Goal: Find specific page/section: Find specific page/section

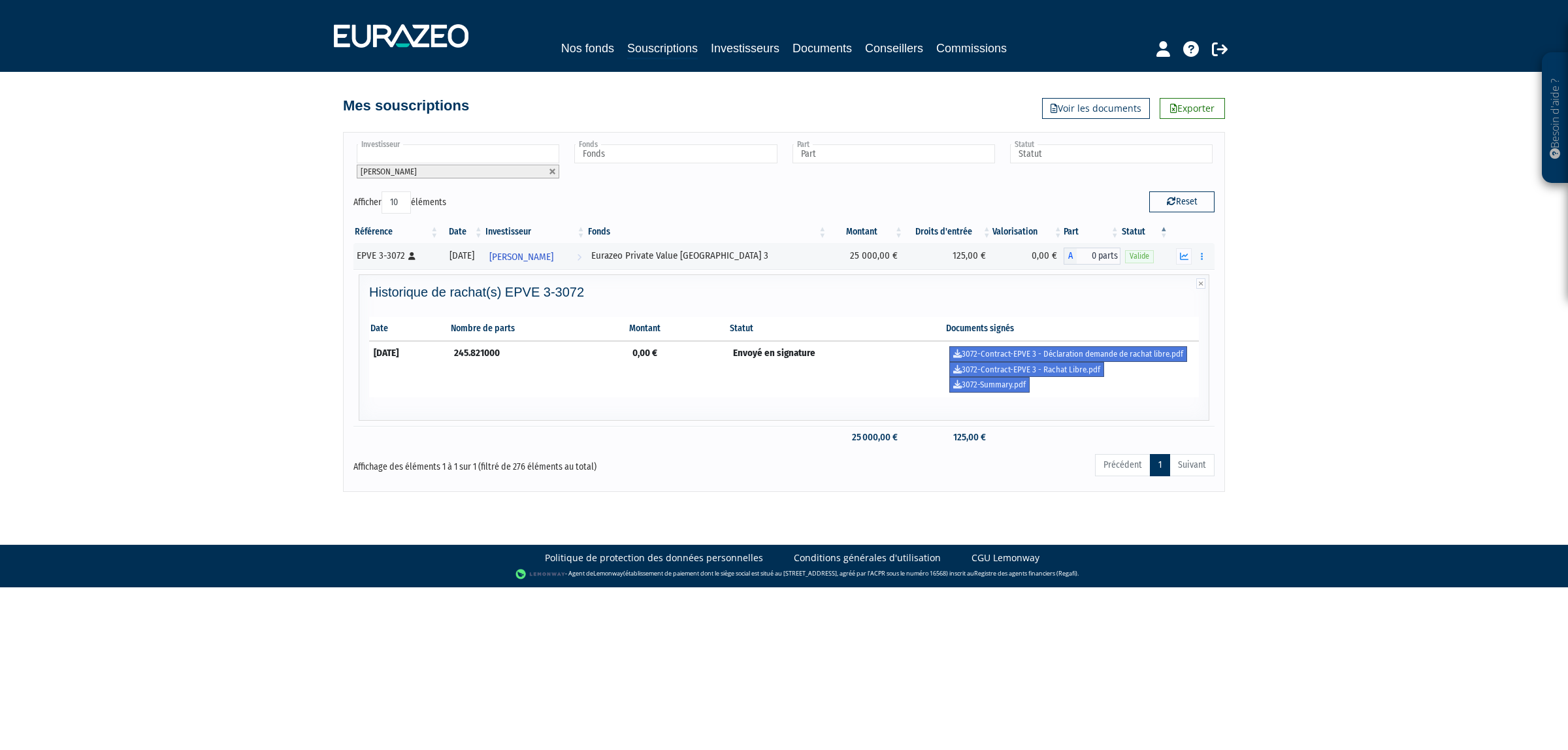
click at [1116, 507] on body "Besoin d'aide ? × J'ai besoin d'aide Si vous avez une question à propos du fonc…" at bounding box center [784, 293] width 1568 height 587
click at [554, 175] on link at bounding box center [552, 172] width 8 height 8
type input "Investisseur"
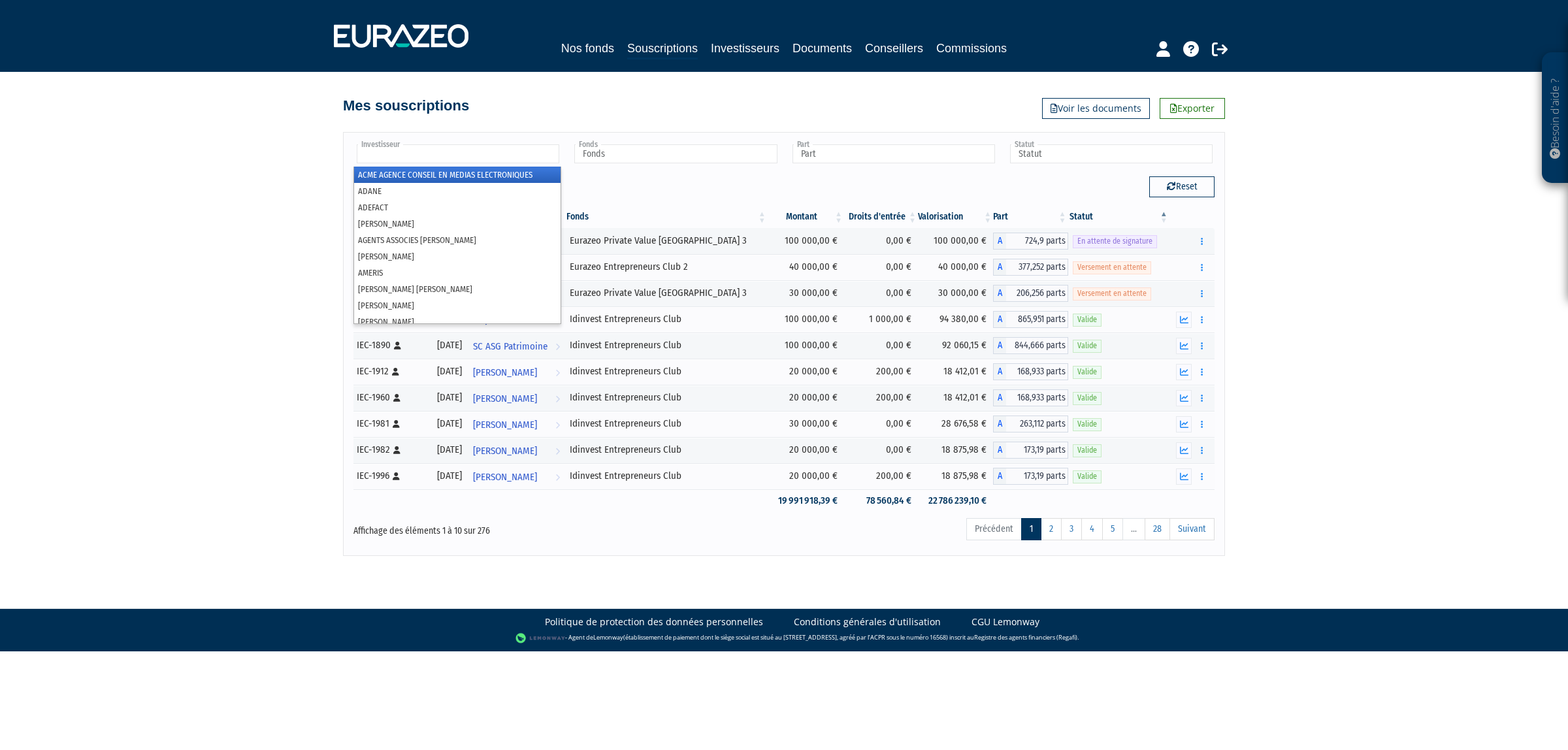
click at [501, 157] on input "text" at bounding box center [458, 153] width 203 height 19
type input "chri"
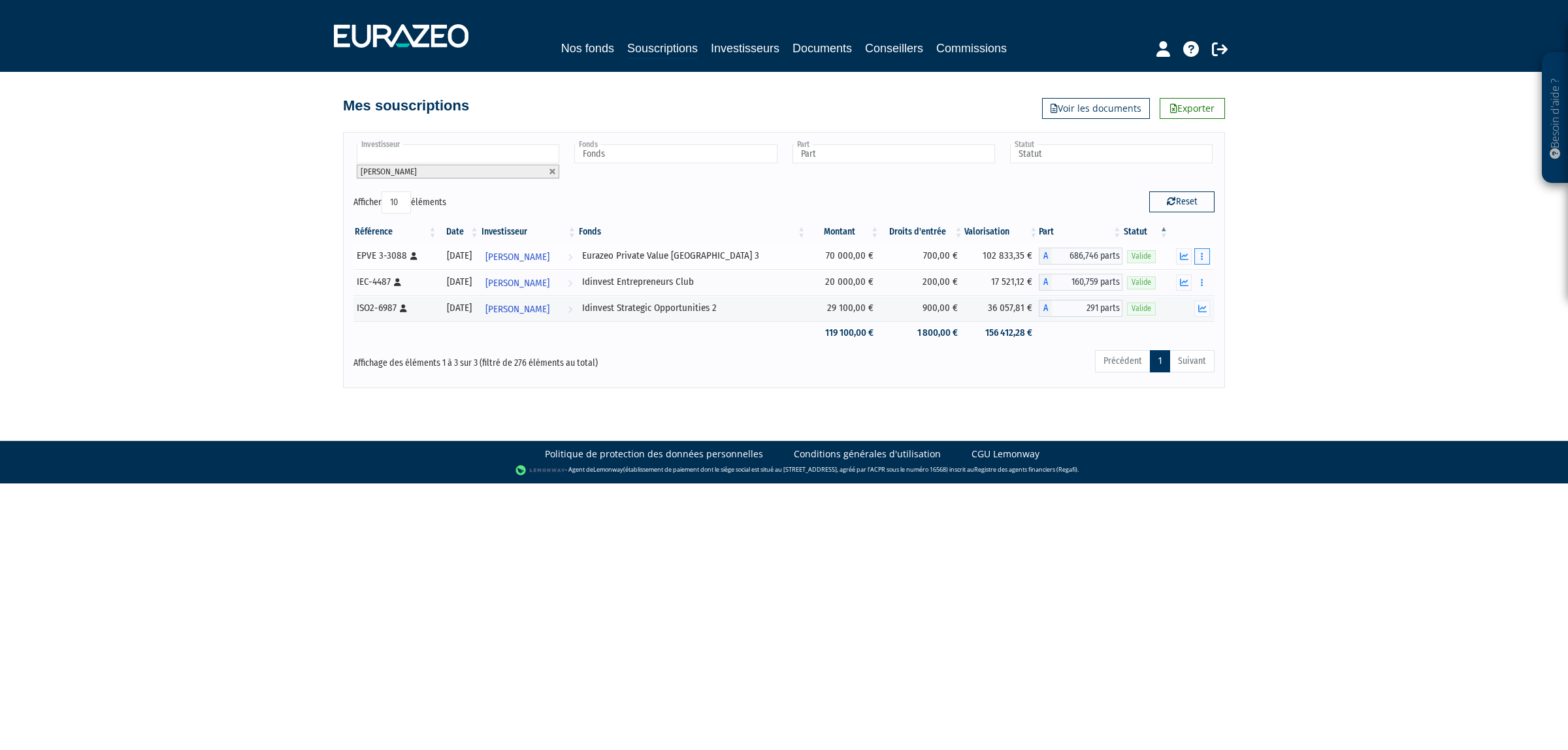
drag, startPoint x: 1204, startPoint y: 262, endPoint x: 1173, endPoint y: 291, distance: 42.4
click at [1116, 262] on button "button" at bounding box center [1202, 256] width 15 height 16
click at [1116, 298] on link "Historique de rachat(s)" at bounding box center [1152, 304] width 108 height 22
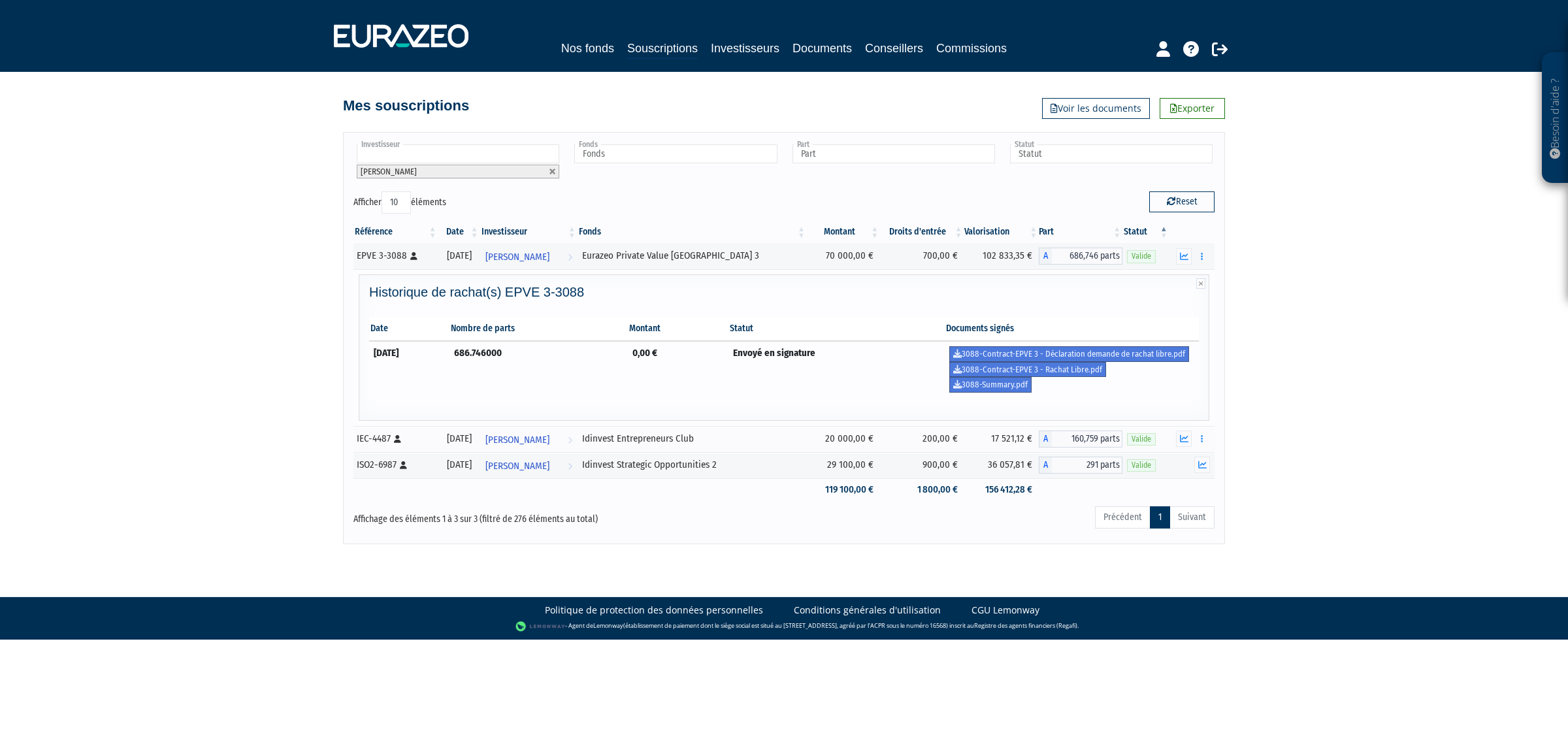
drag, startPoint x: 370, startPoint y: 291, endPoint x: 644, endPoint y: 289, distance: 274.0
click at [645, 273] on td "Historique de rachat(s) EPVE 3-3088 Date Nombre de parts Montant Statut Documen…" at bounding box center [784, 348] width 861 height 157
click at [642, 298] on h4 "Historique de rachat(s) EPVE 3-3088" at bounding box center [784, 292] width 830 height 14
click at [448, 360] on td "30/09/2024" at bounding box center [409, 369] width 80 height 56
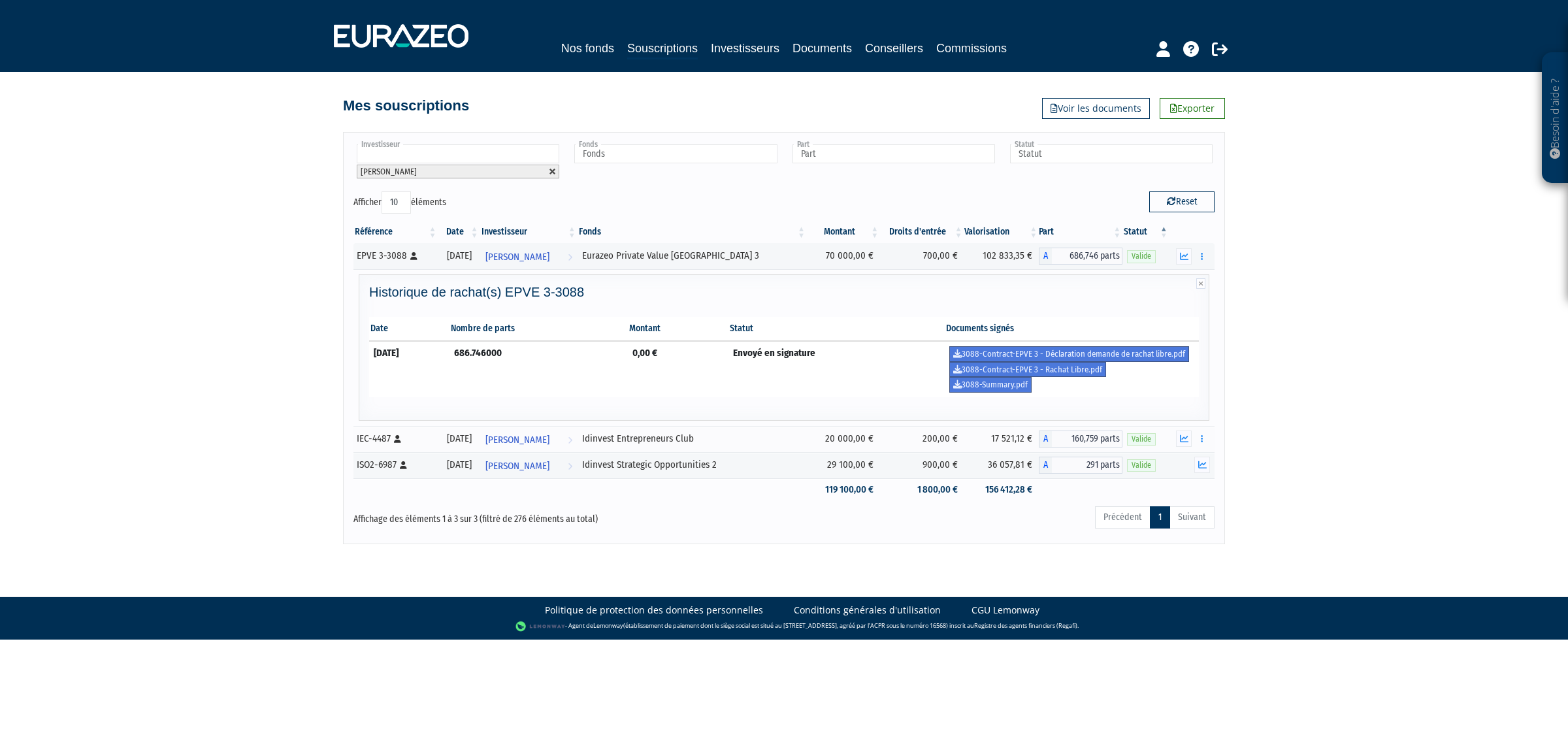
click at [556, 171] on link at bounding box center [552, 172] width 8 height 8
type input "Investisseur"
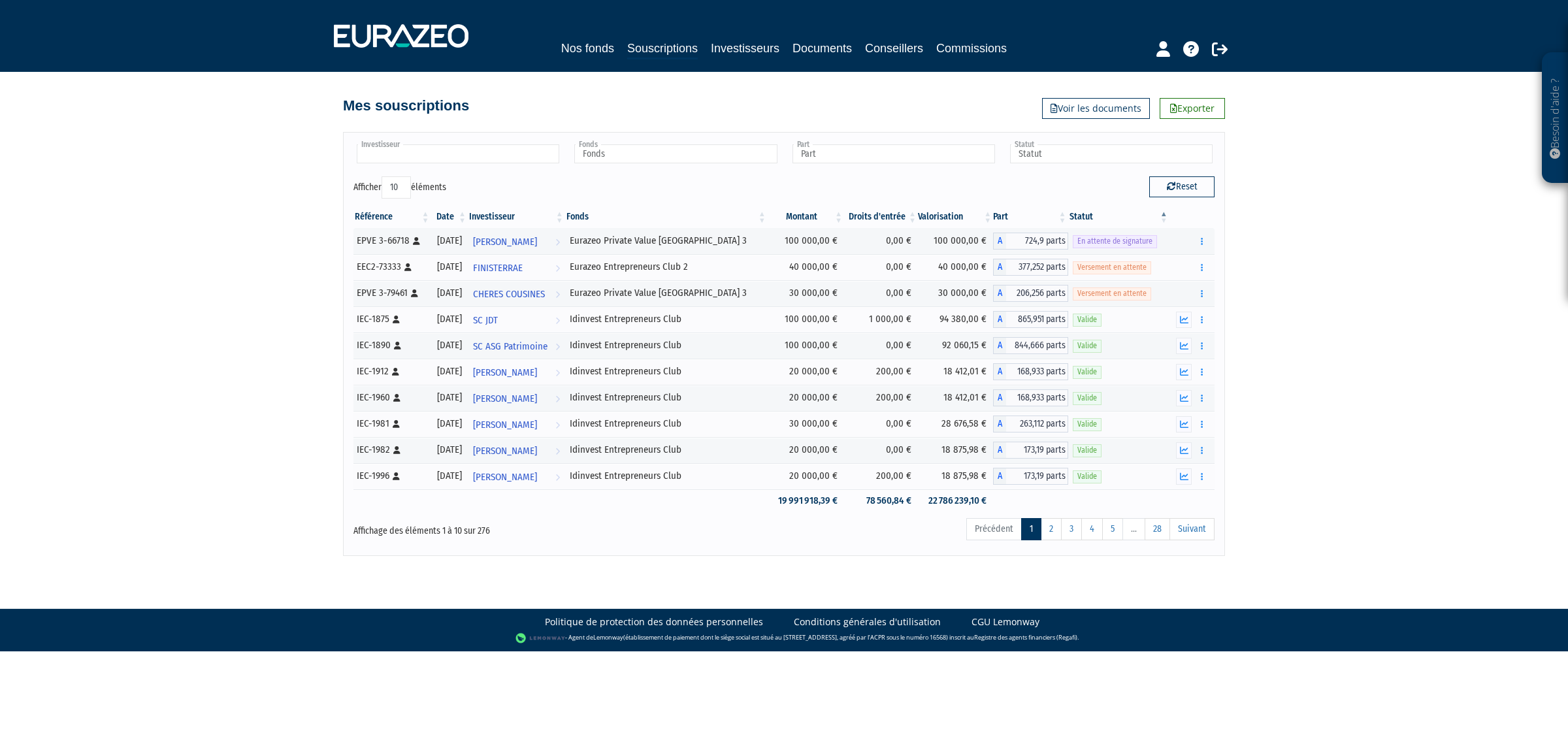
click at [390, 151] on input "text" at bounding box center [458, 153] width 203 height 19
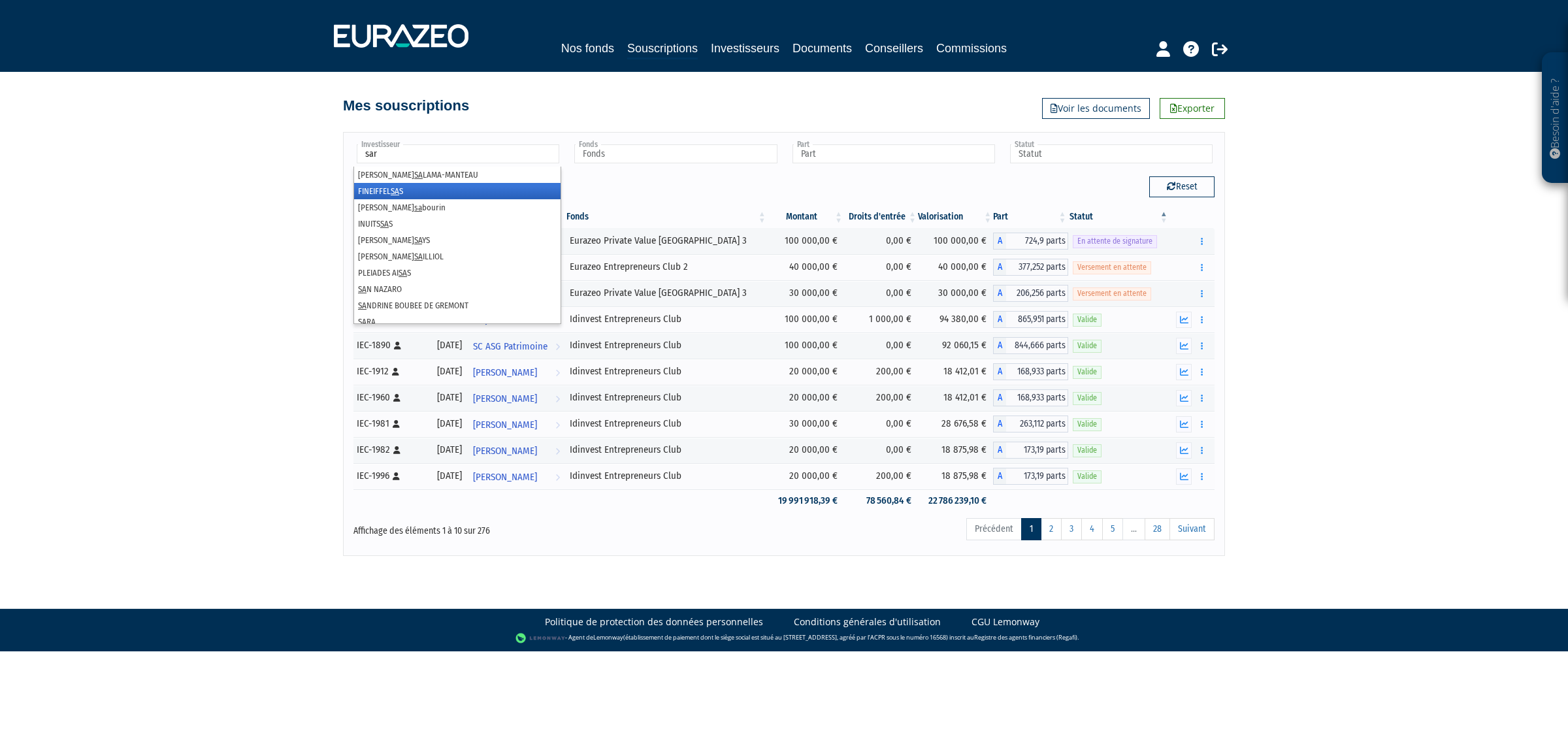
type input "sarl"
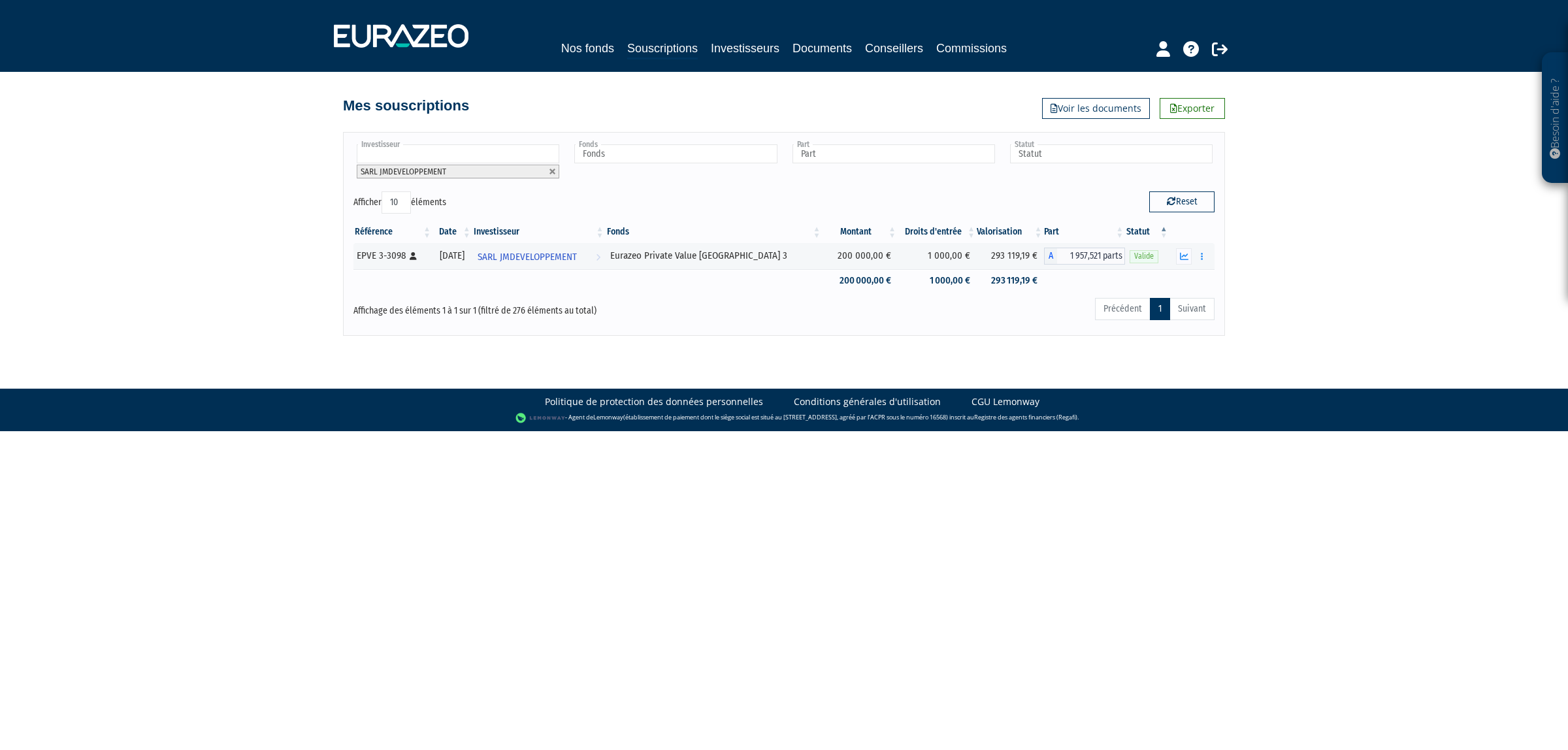
click at [454, 151] on input "text" at bounding box center [458, 153] width 203 height 19
type input "brun"
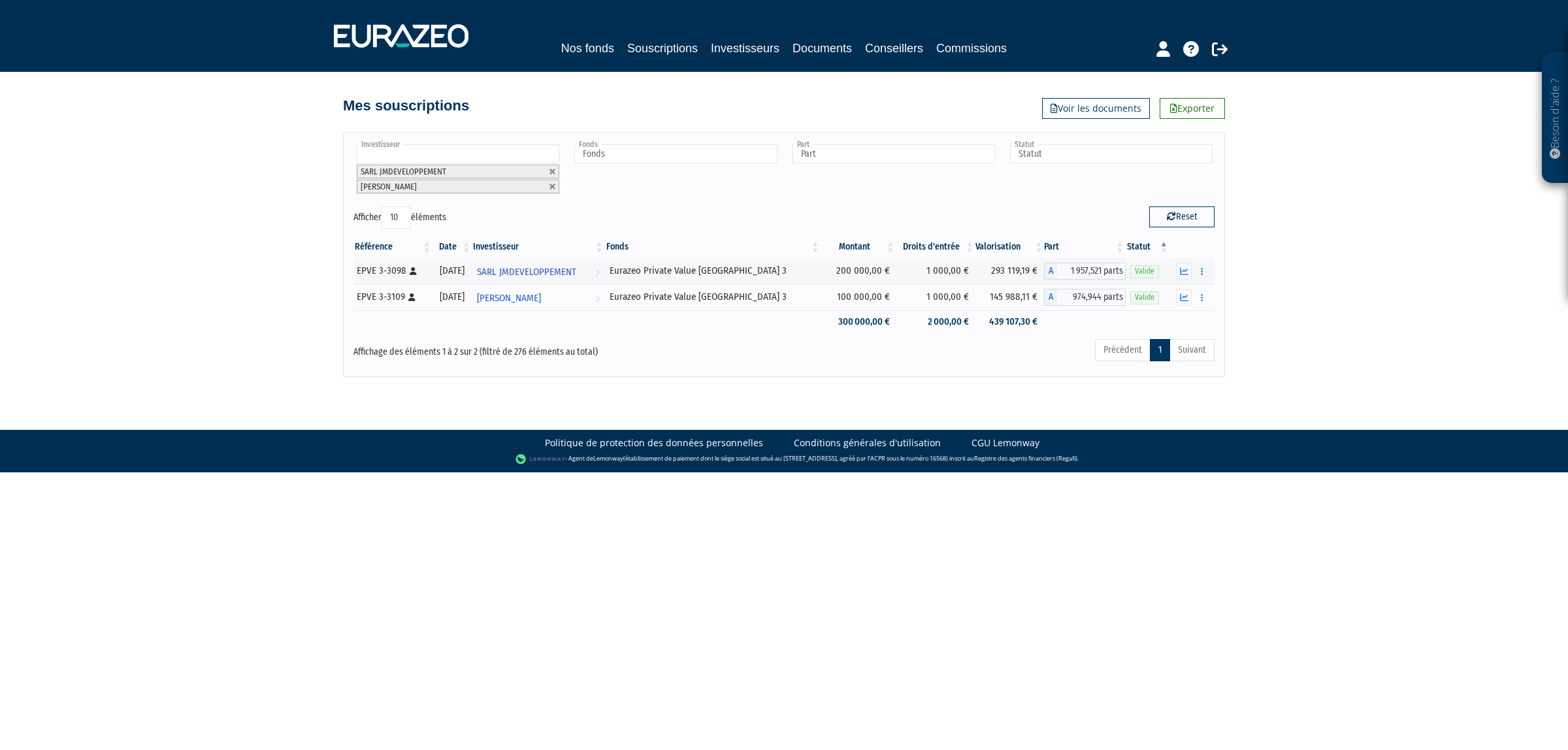
click at [435, 151] on input "text" at bounding box center [458, 153] width 203 height 19
type input "sara"
click at [400, 227] on li "Sara h Achille" at bounding box center [457, 221] width 206 height 16
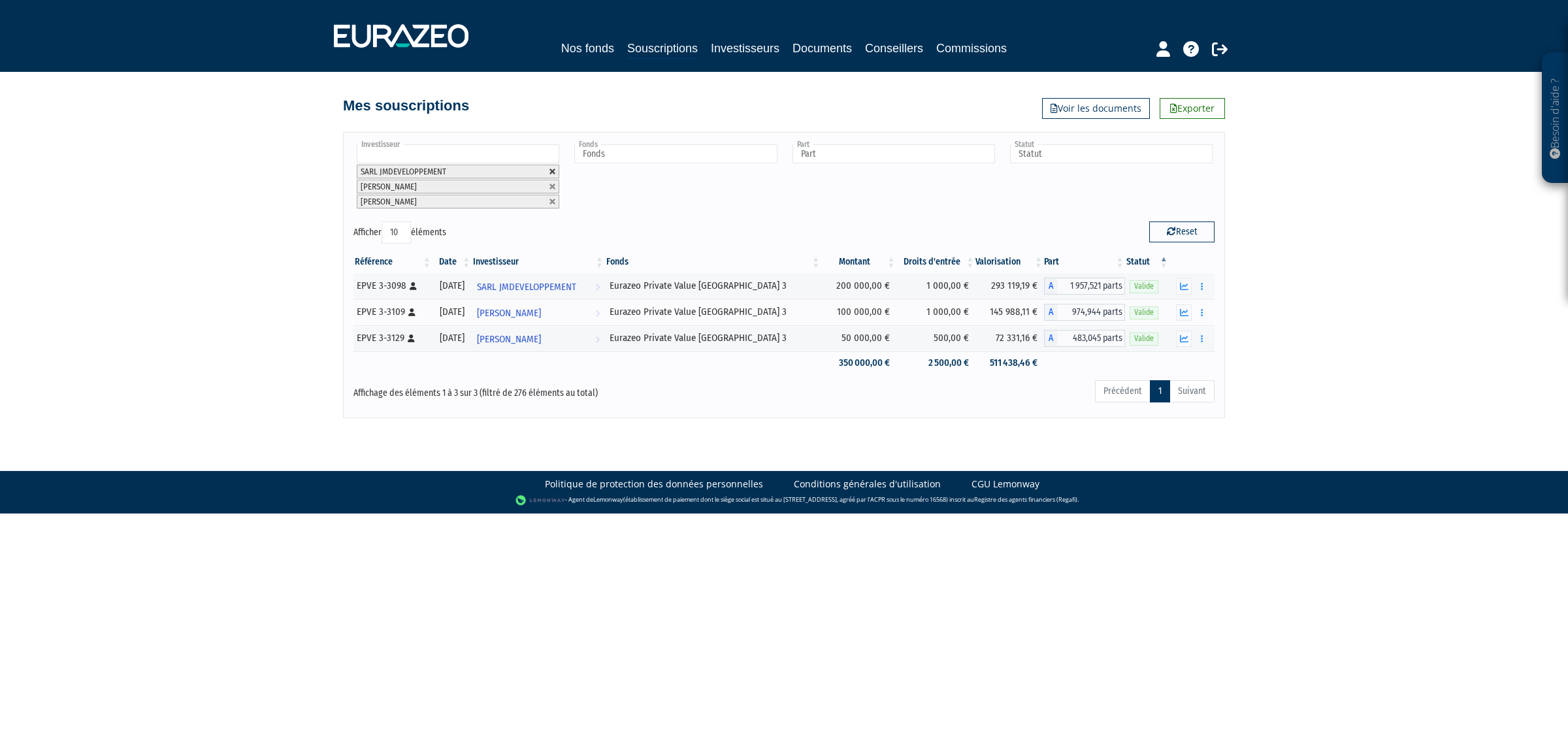
click at [551, 174] on link at bounding box center [552, 172] width 8 height 8
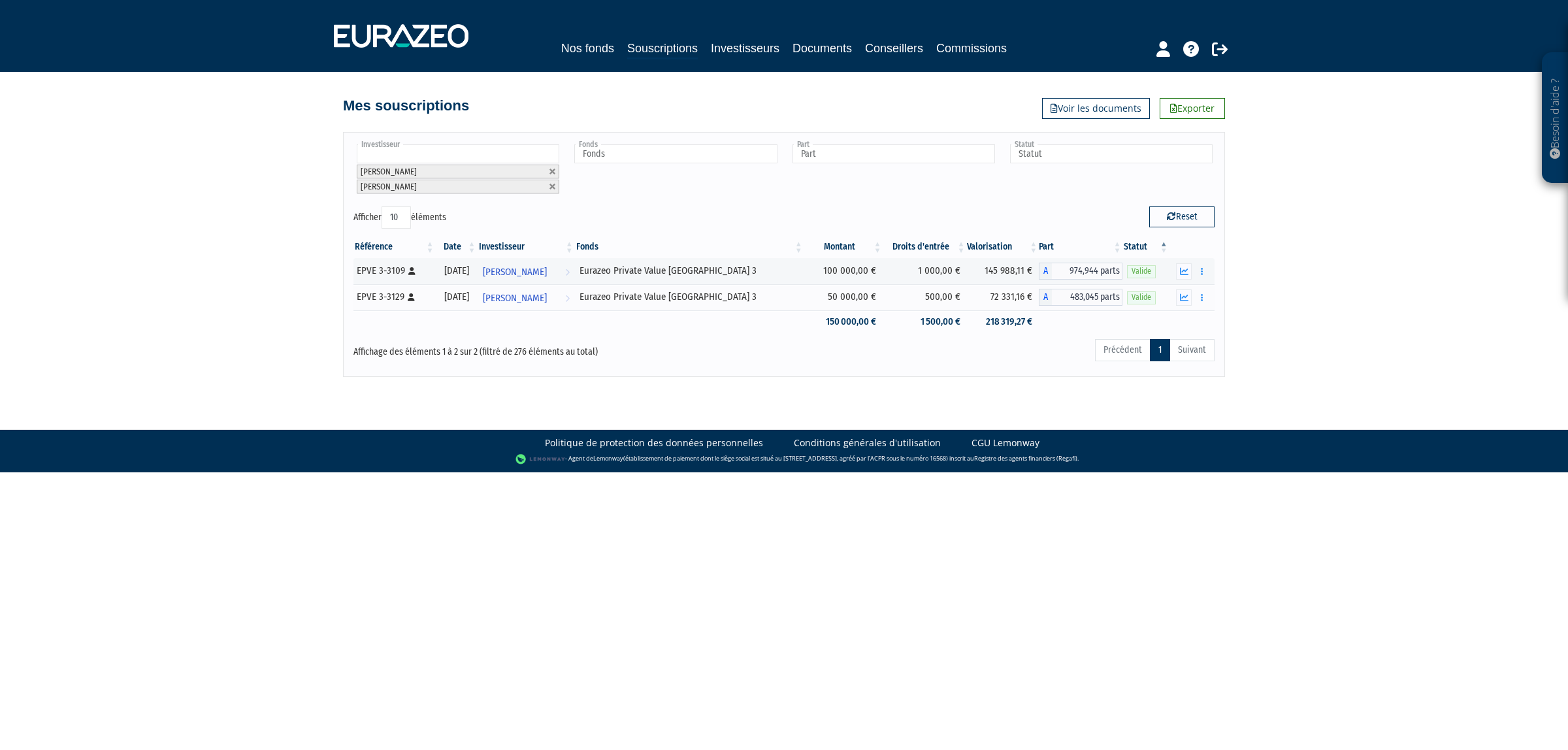
click at [551, 174] on link at bounding box center [552, 172] width 8 height 8
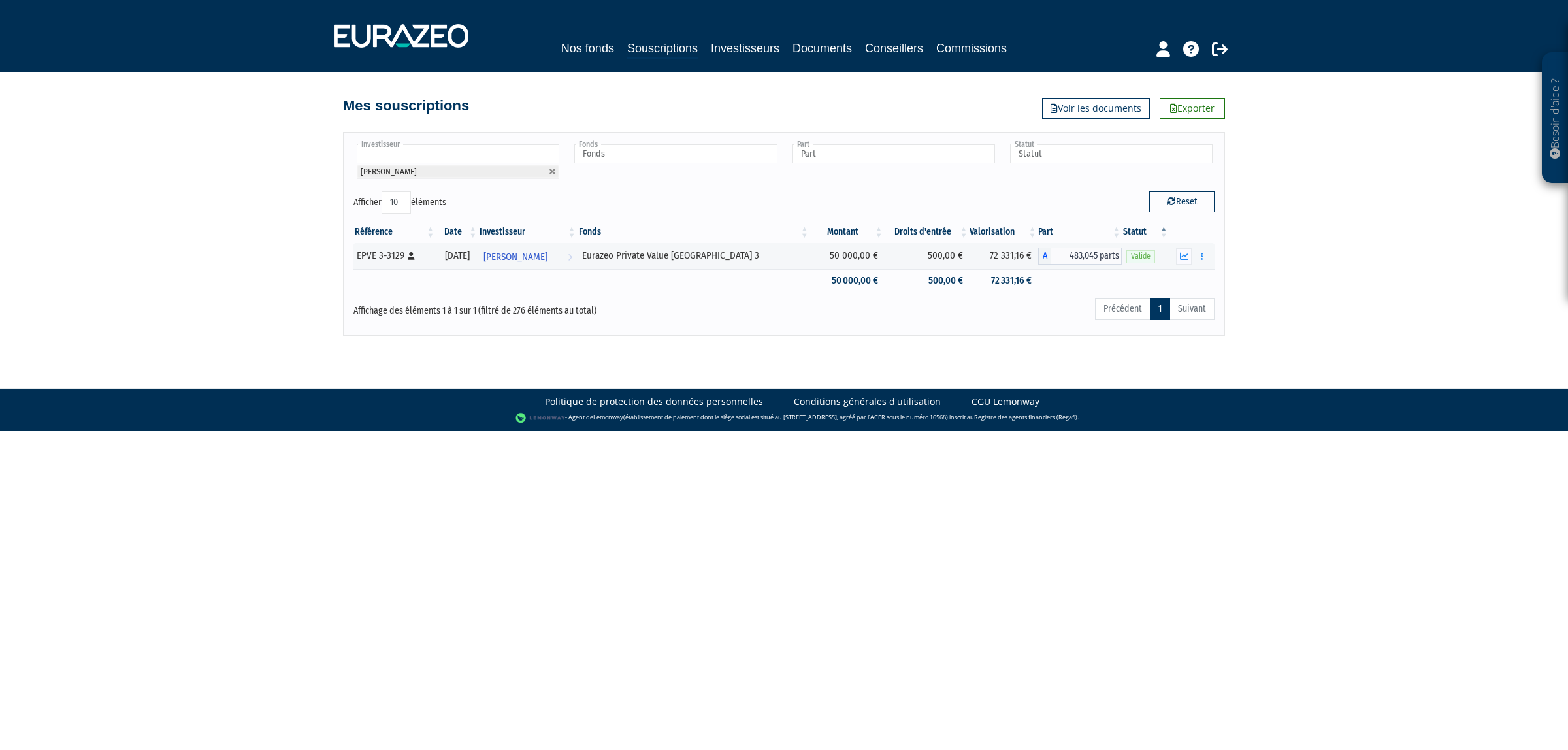
click at [551, 174] on link at bounding box center [552, 172] width 8 height 8
type input "Investisseur"
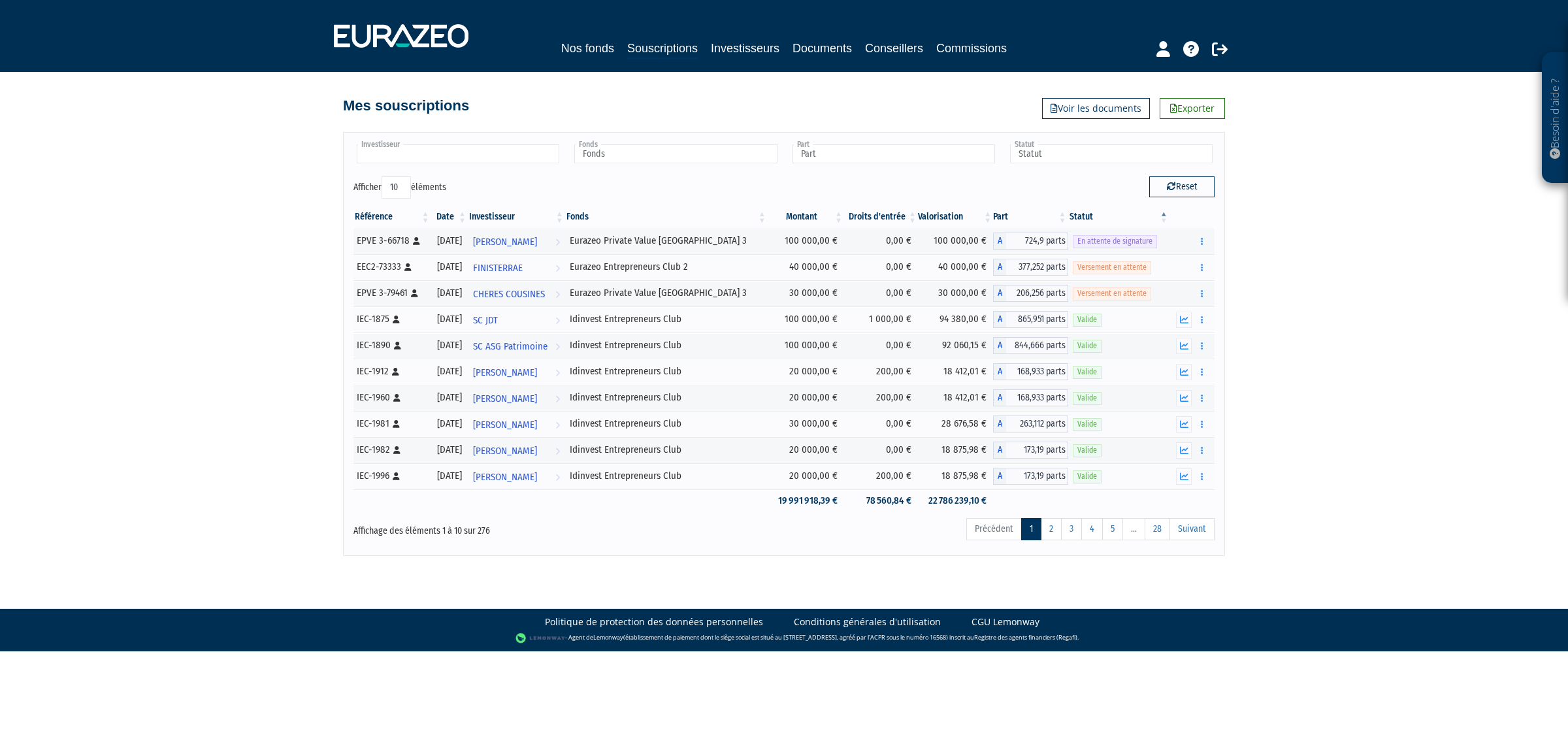
click at [528, 157] on input "text" at bounding box center [458, 153] width 203 height 19
type input "sylvi"
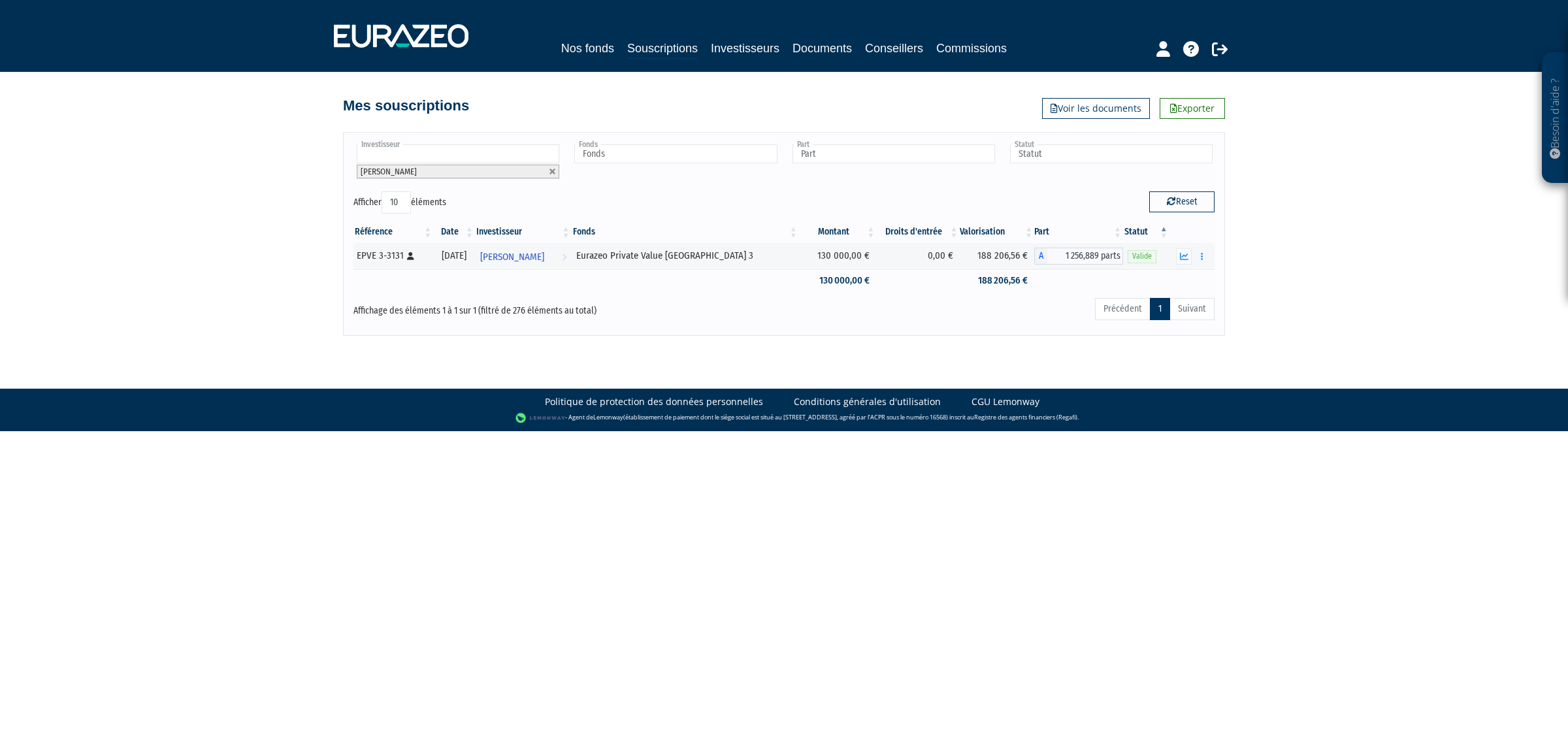
click at [559, 170] on li "SYLVIE MITSINKIDES" at bounding box center [458, 172] width 203 height 14
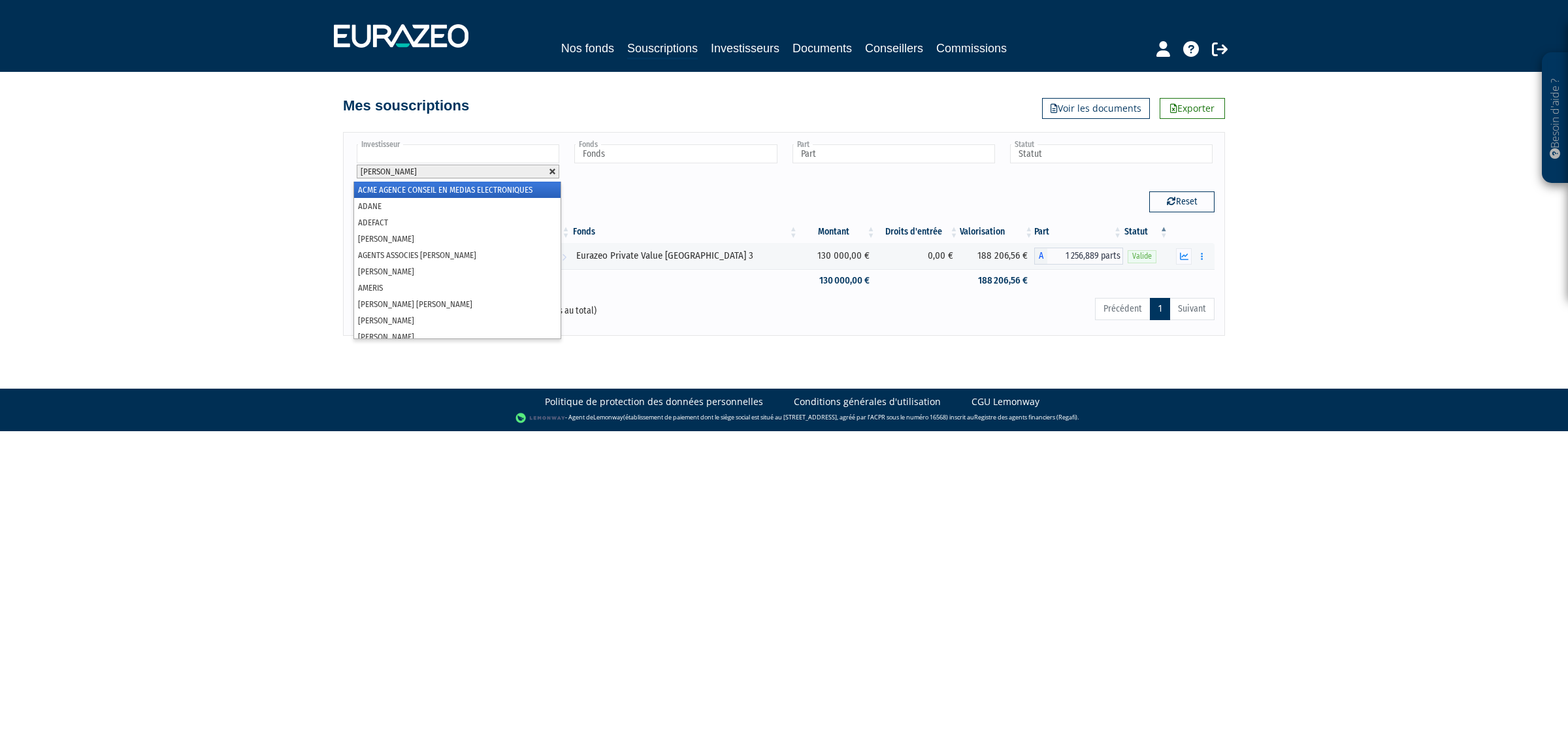
click at [551, 169] on link at bounding box center [552, 172] width 8 height 8
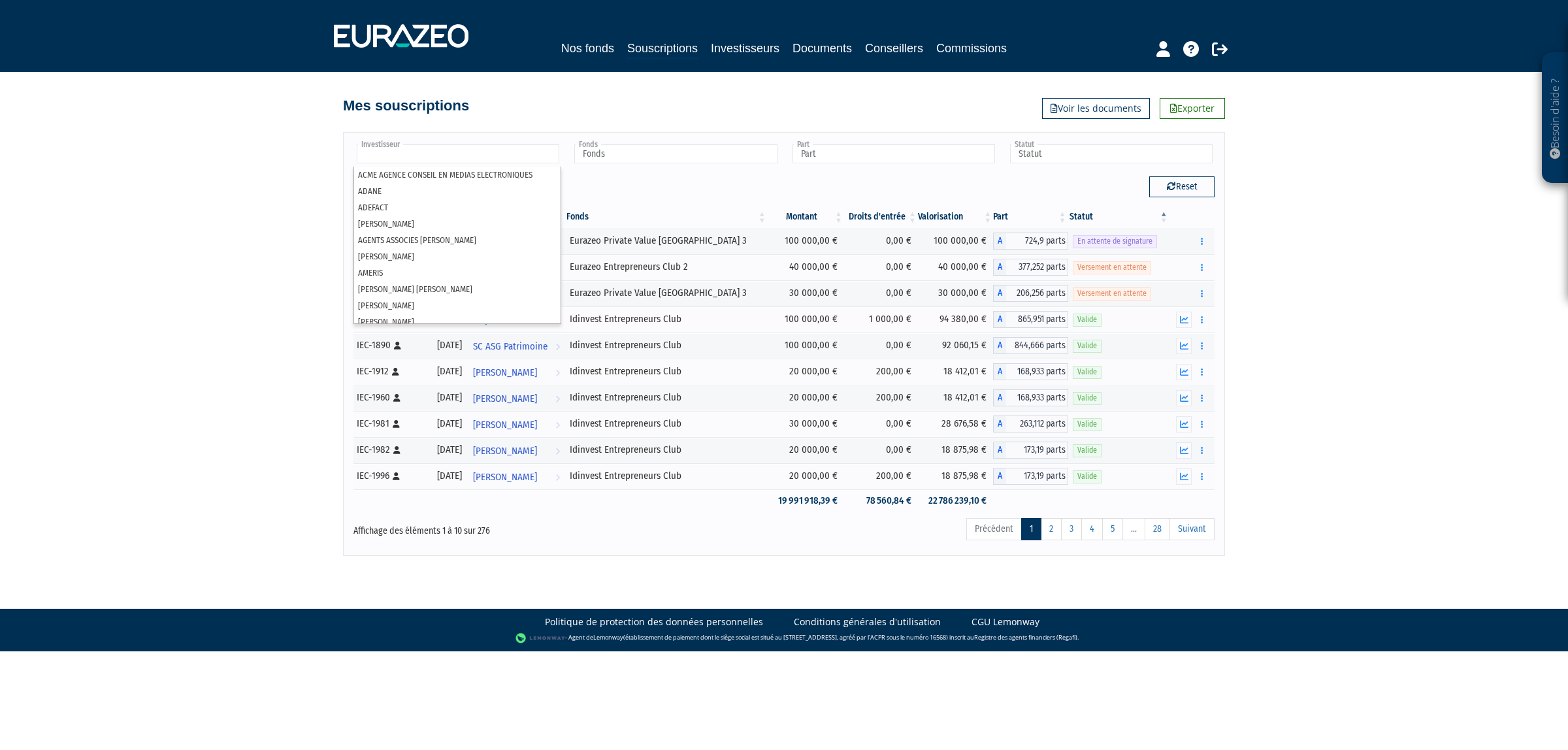
click at [533, 158] on input "text" at bounding box center [458, 153] width 203 height 19
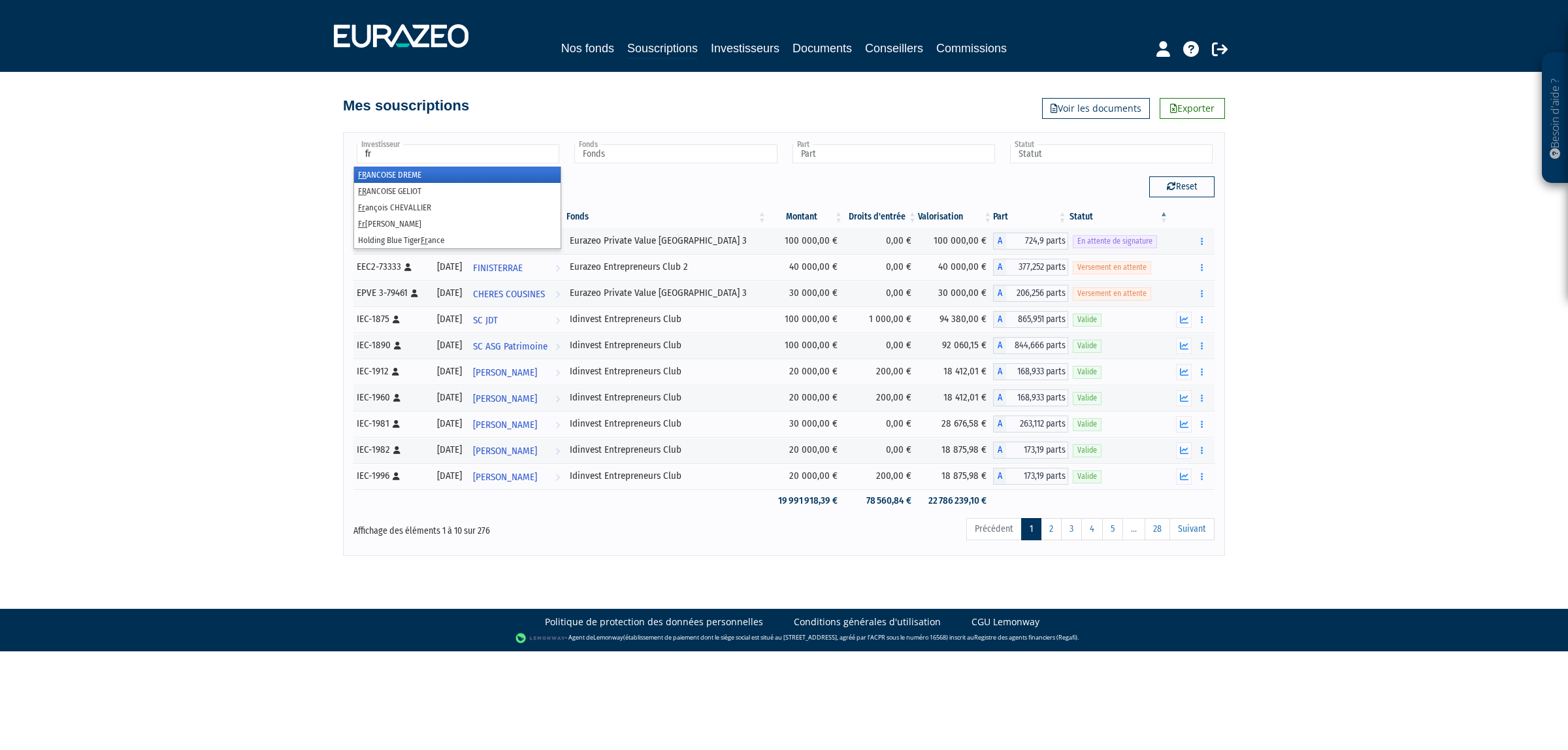
type input "fra"
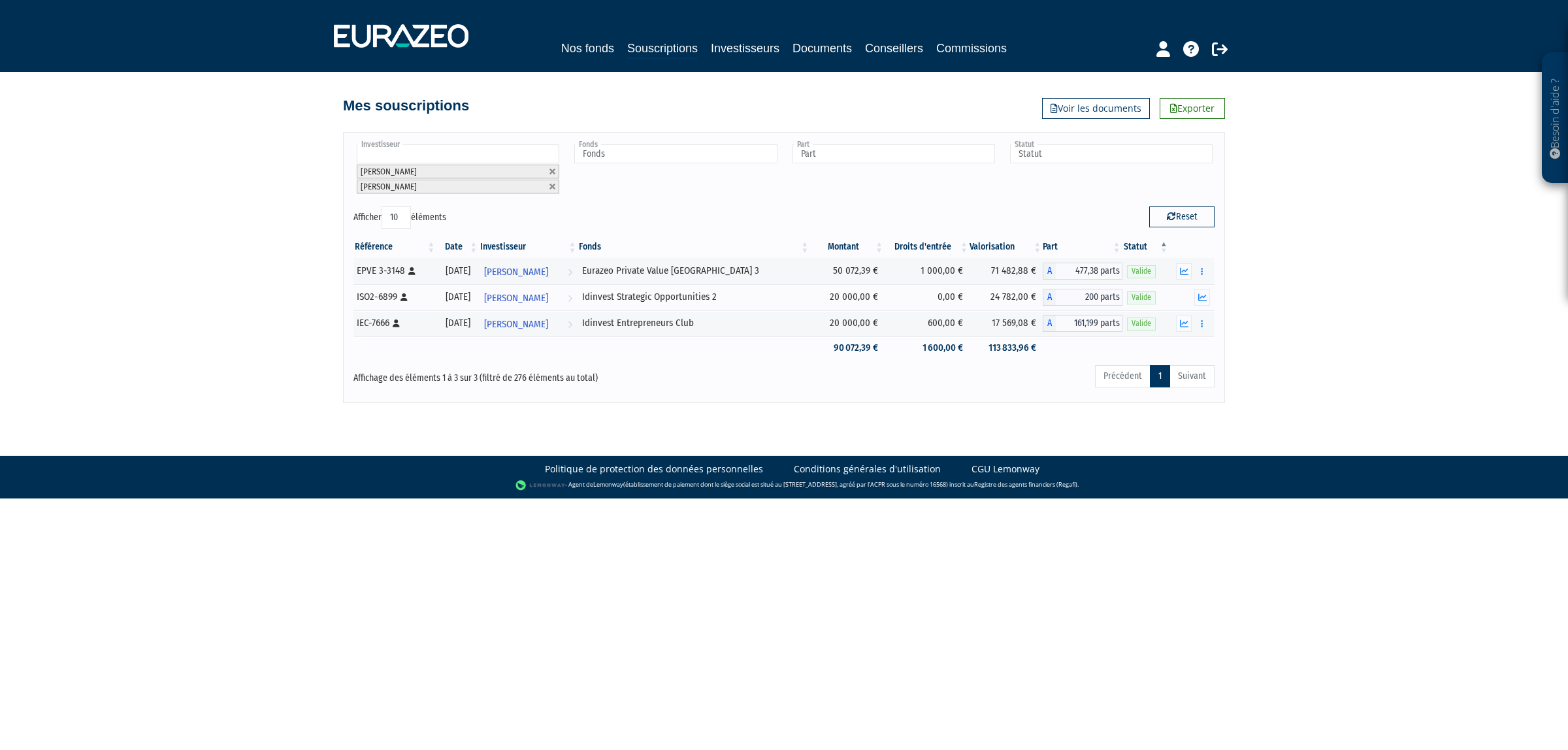
click at [551, 182] on li "ALEXANDRE GIBOUIN" at bounding box center [458, 186] width 203 height 14
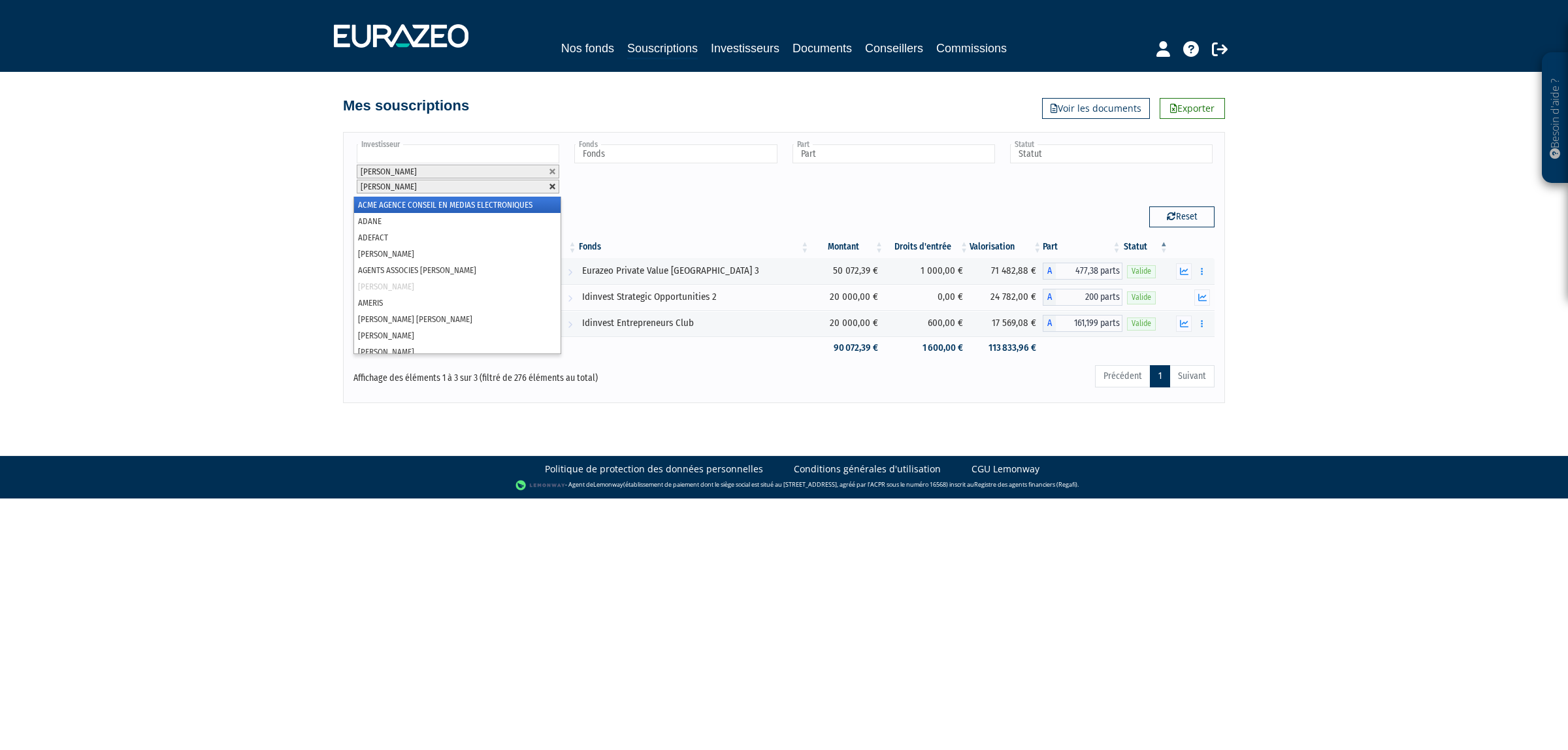
click at [551, 189] on link at bounding box center [552, 186] width 8 height 8
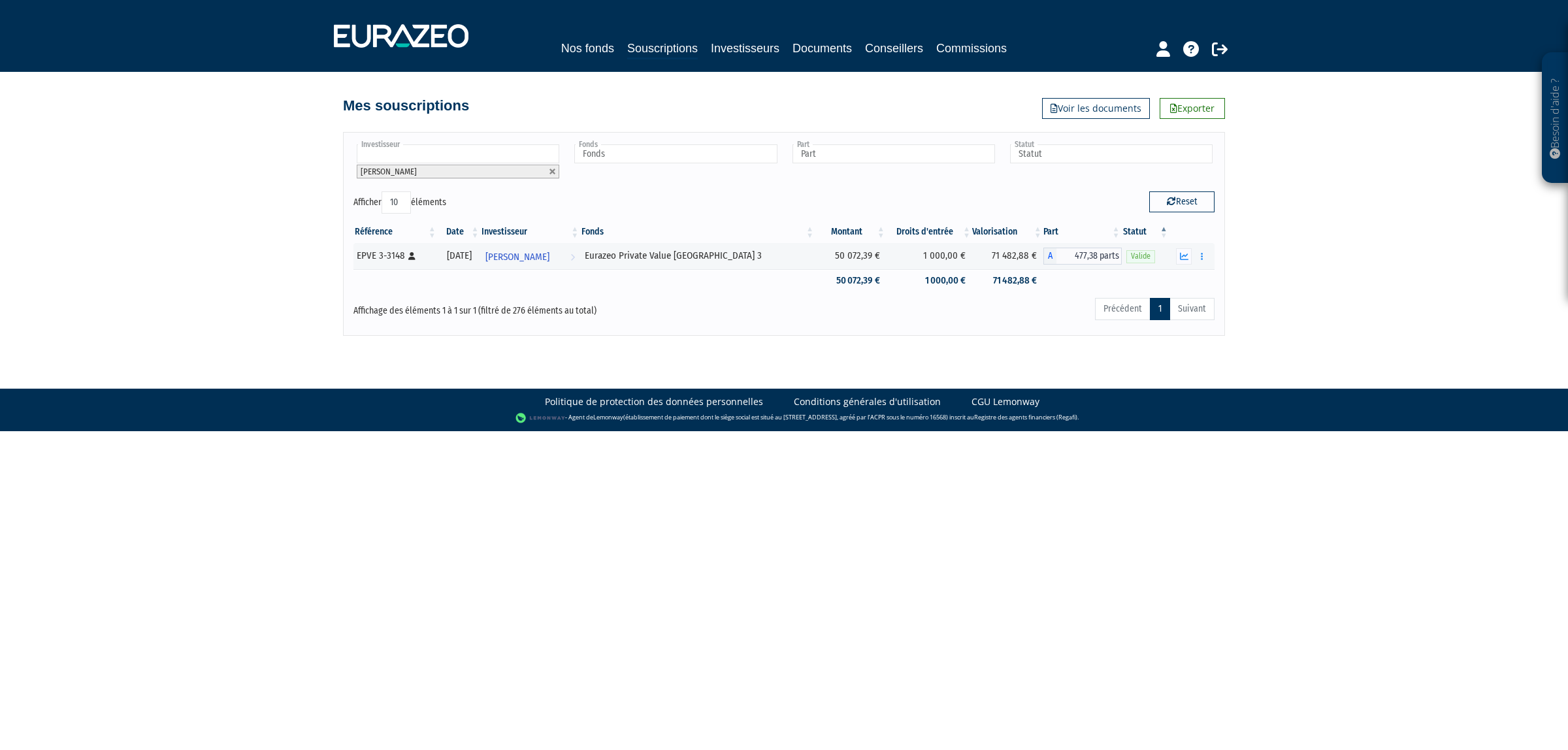
type input "*"
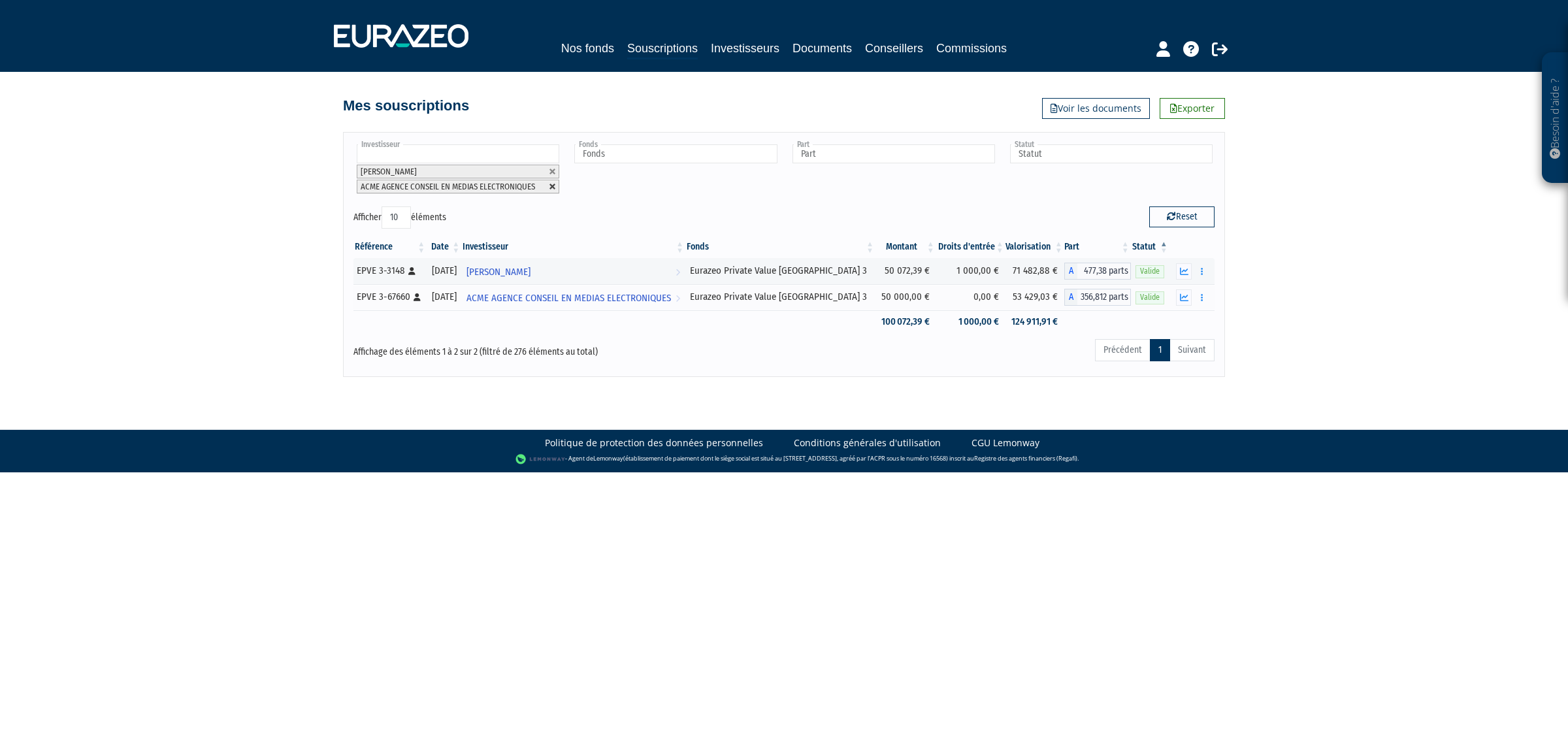
click at [556, 186] on link at bounding box center [552, 186] width 8 height 8
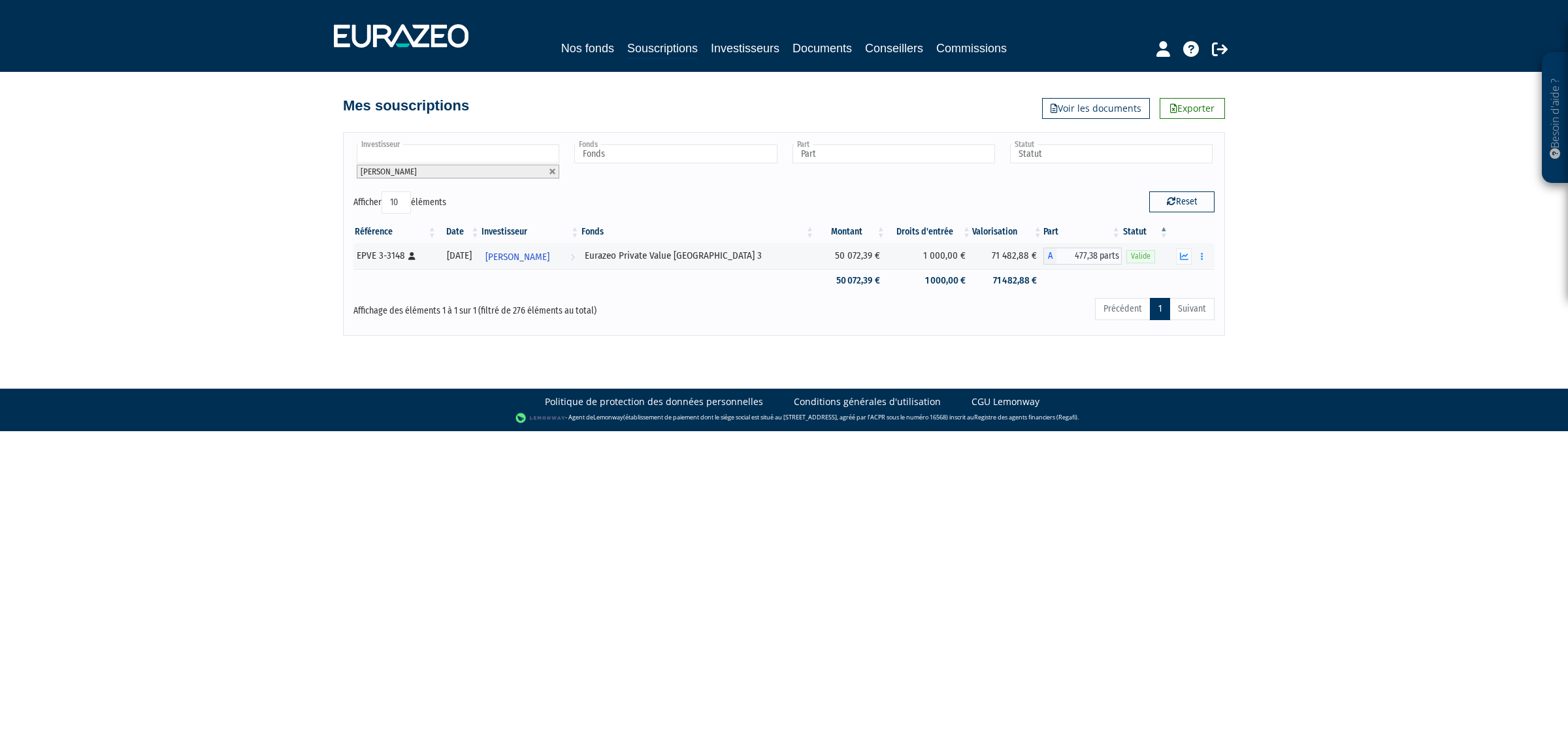
click at [640, 431] on html "Besoin d'aide ? × J'ai besoin d'aide Si vous avez une question à propos du fonc…" at bounding box center [784, 215] width 1568 height 431
drag, startPoint x: 640, startPoint y: 540, endPoint x: 646, endPoint y: 541, distance: 6.1
click at [646, 431] on html "Besoin d'aide ? × J'ai besoin d'aide Si vous avez une question à propos du fonc…" at bounding box center [784, 215] width 1568 height 431
drag, startPoint x: 550, startPoint y: 172, endPoint x: 535, endPoint y: 161, distance: 18.6
click at [550, 172] on link at bounding box center [552, 172] width 8 height 8
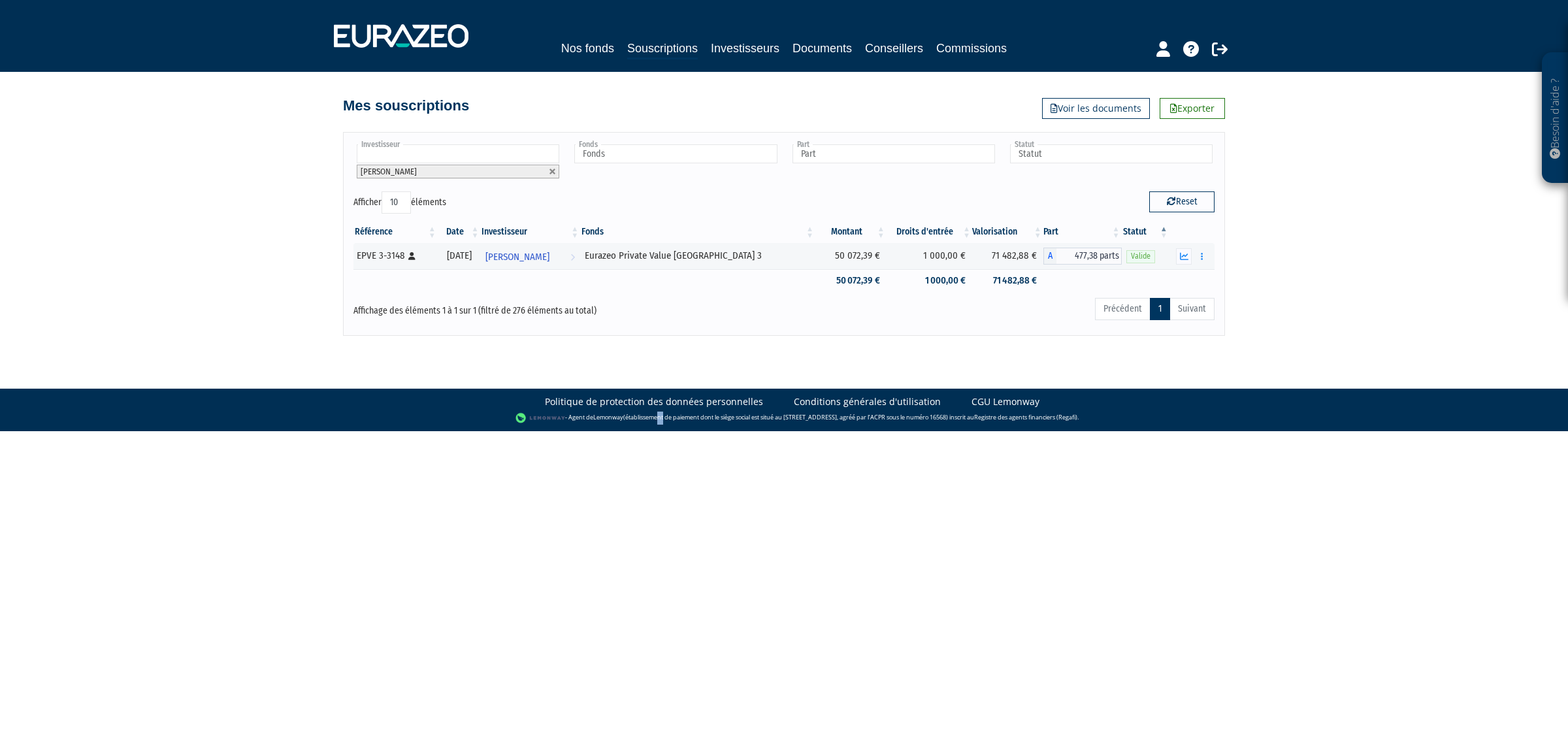
type input "Investisseur"
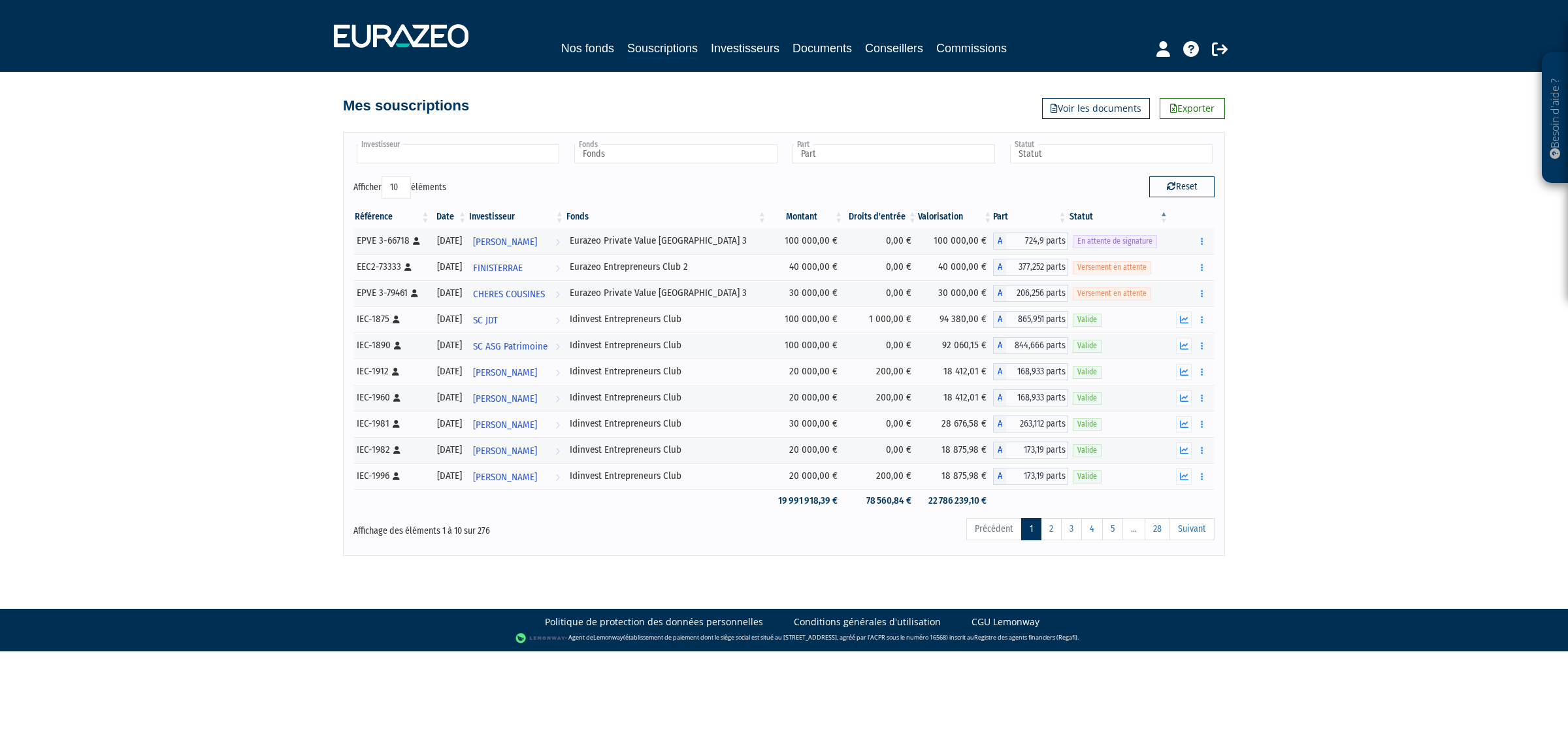
click at [528, 159] on input "text" at bounding box center [458, 153] width 203 height 19
type input "perrine"
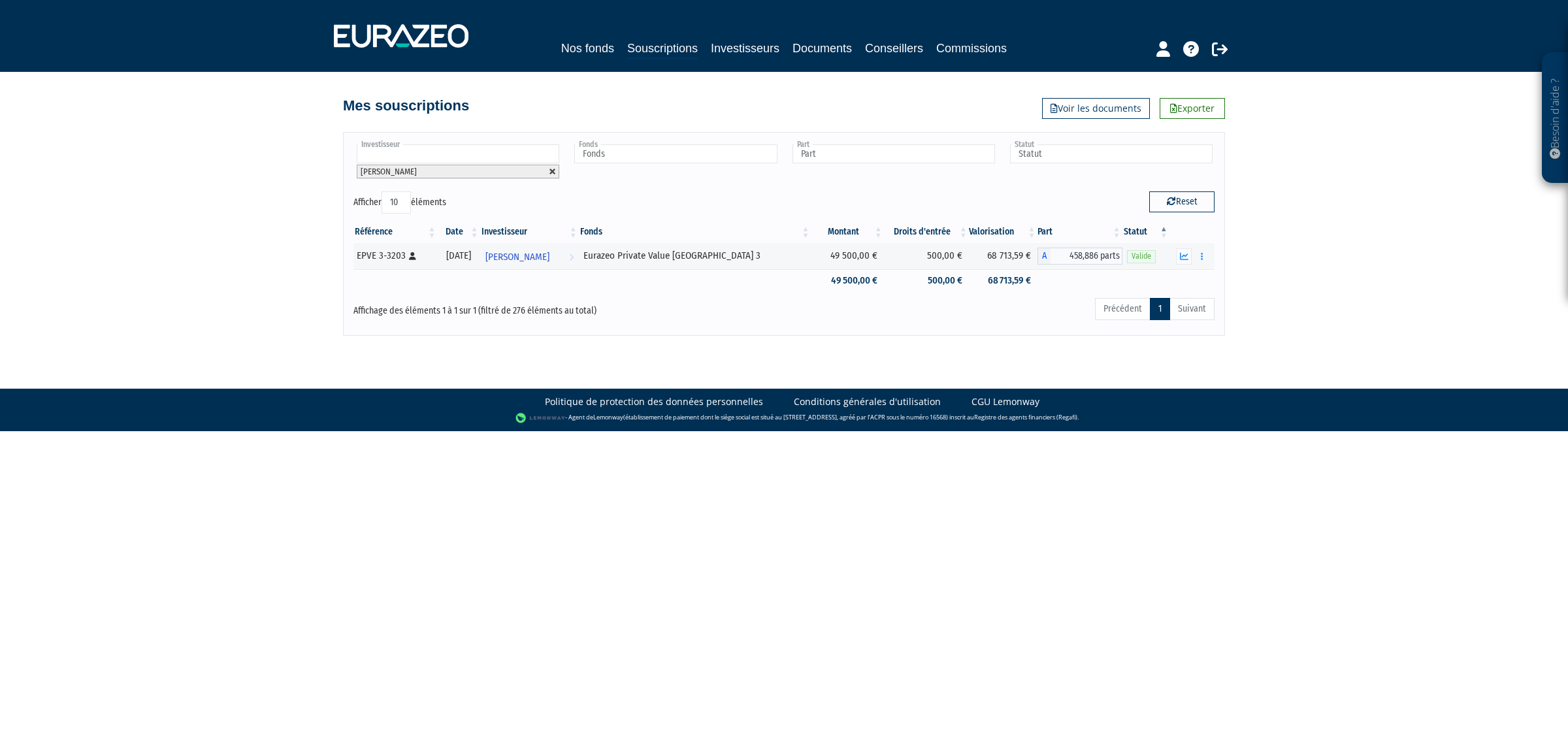
click at [553, 174] on link at bounding box center [552, 172] width 8 height 8
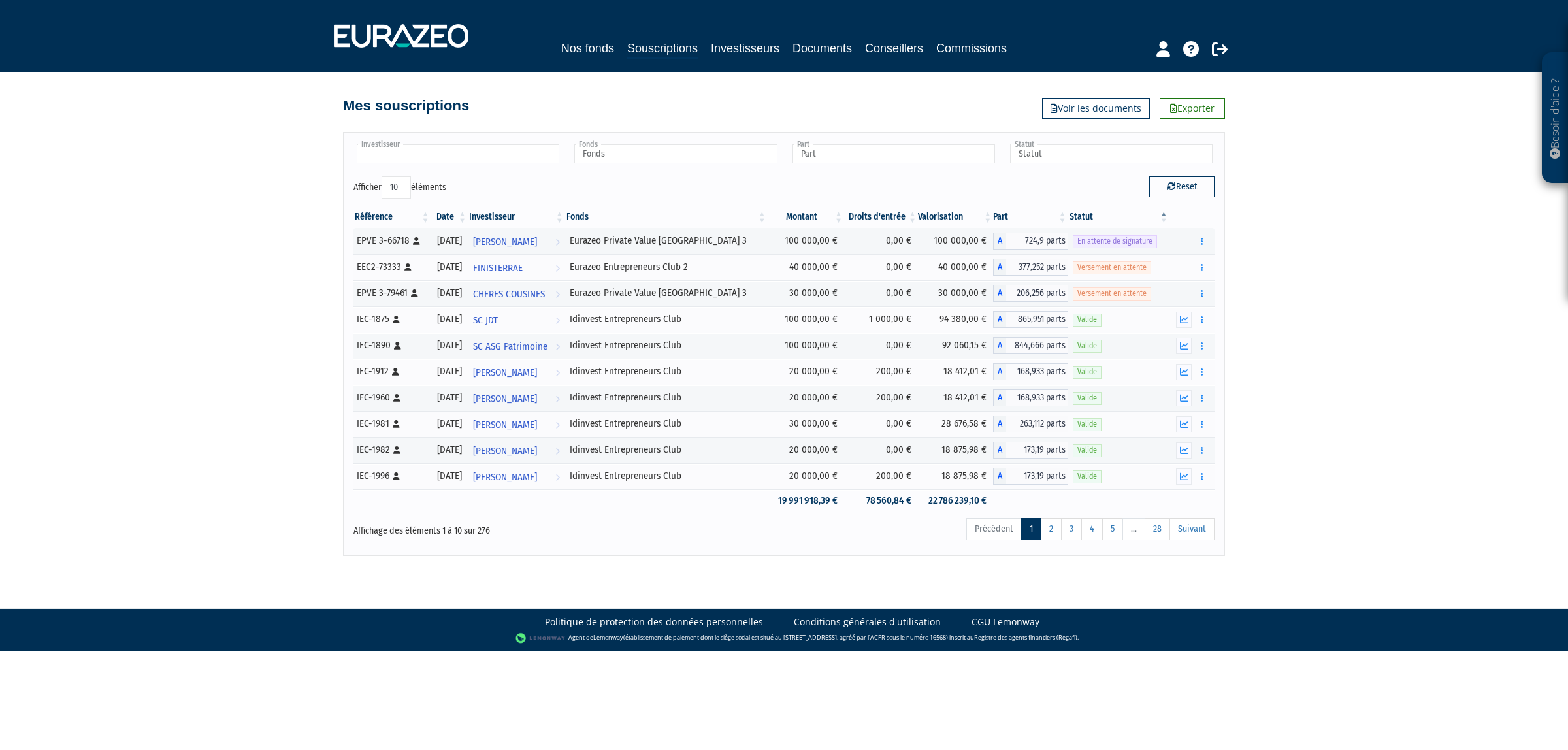
click at [535, 132] on div "Investisseur ACME AGENCE CONSEIL EN MEDIAS ELECTRONIQUES ADANE ADEFACT ADRIEN F…" at bounding box center [784, 344] width 882 height 424
type input "Investisseur"
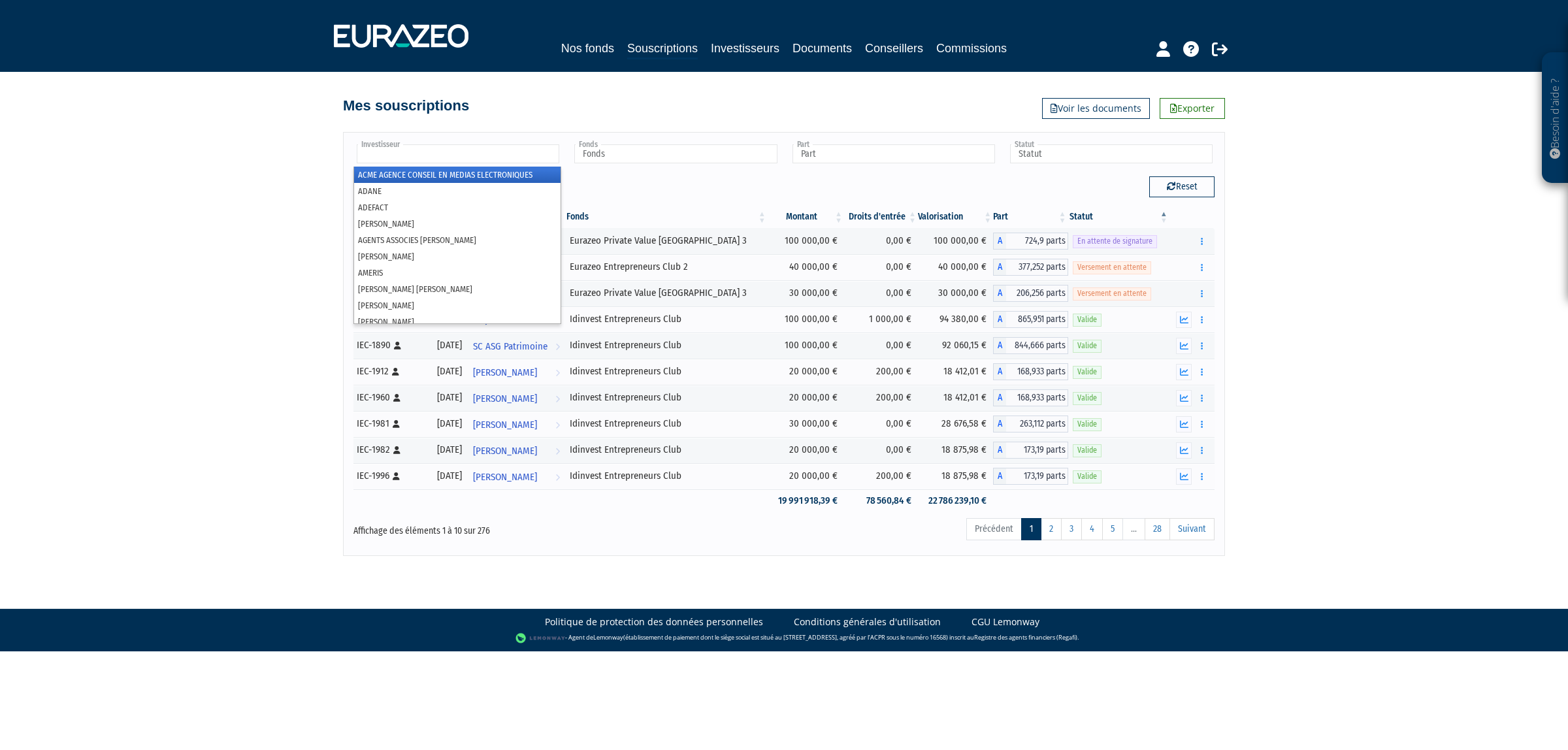
click at [521, 151] on input "text" at bounding box center [458, 153] width 203 height 19
type input "natha"
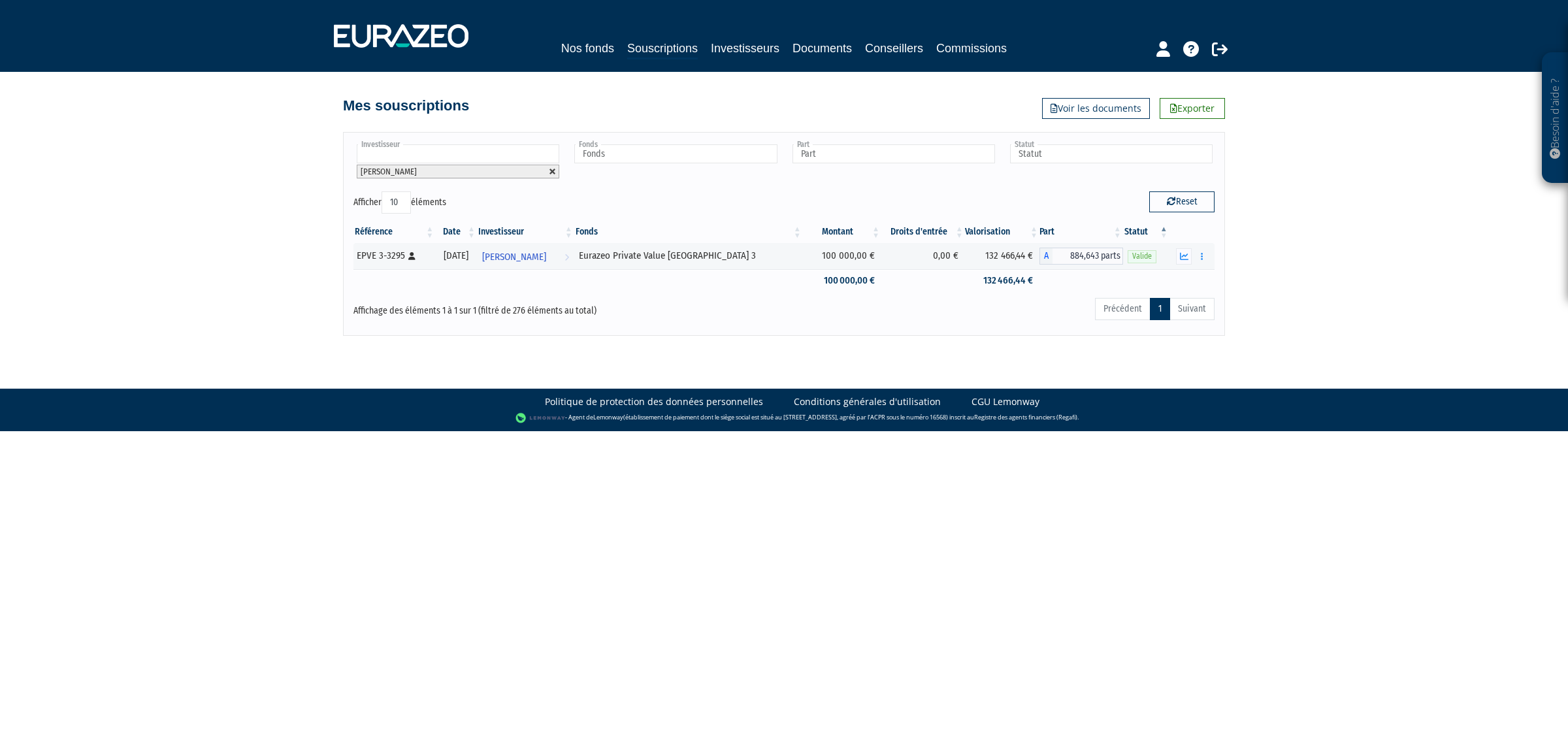
click at [549, 170] on link at bounding box center [552, 172] width 8 height 8
type input "Investisseur"
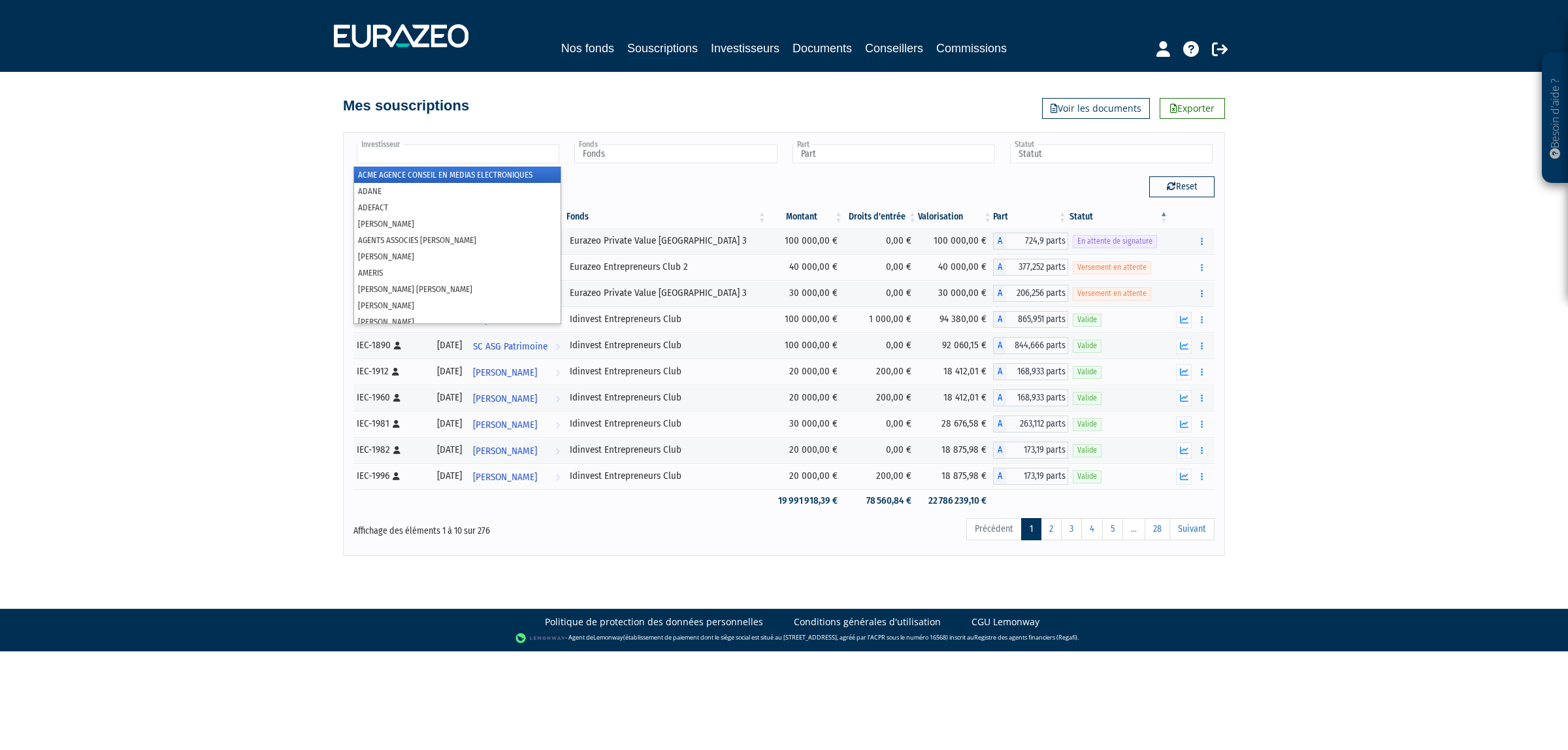
click at [541, 158] on input "text" at bounding box center [458, 153] width 203 height 19
type input "Investisseur"
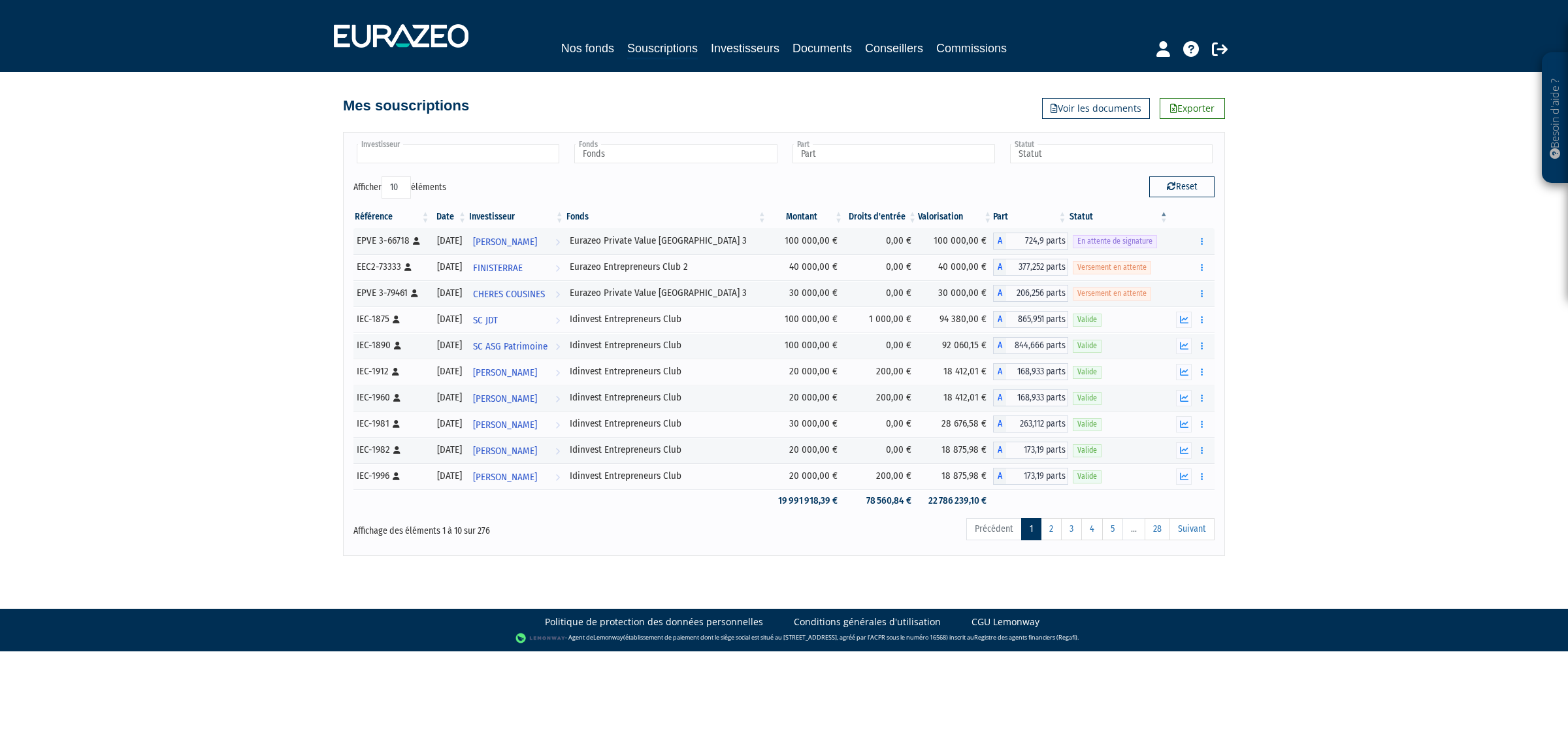
click at [432, 149] on input "text" at bounding box center [458, 153] width 203 height 19
type input "blossier"
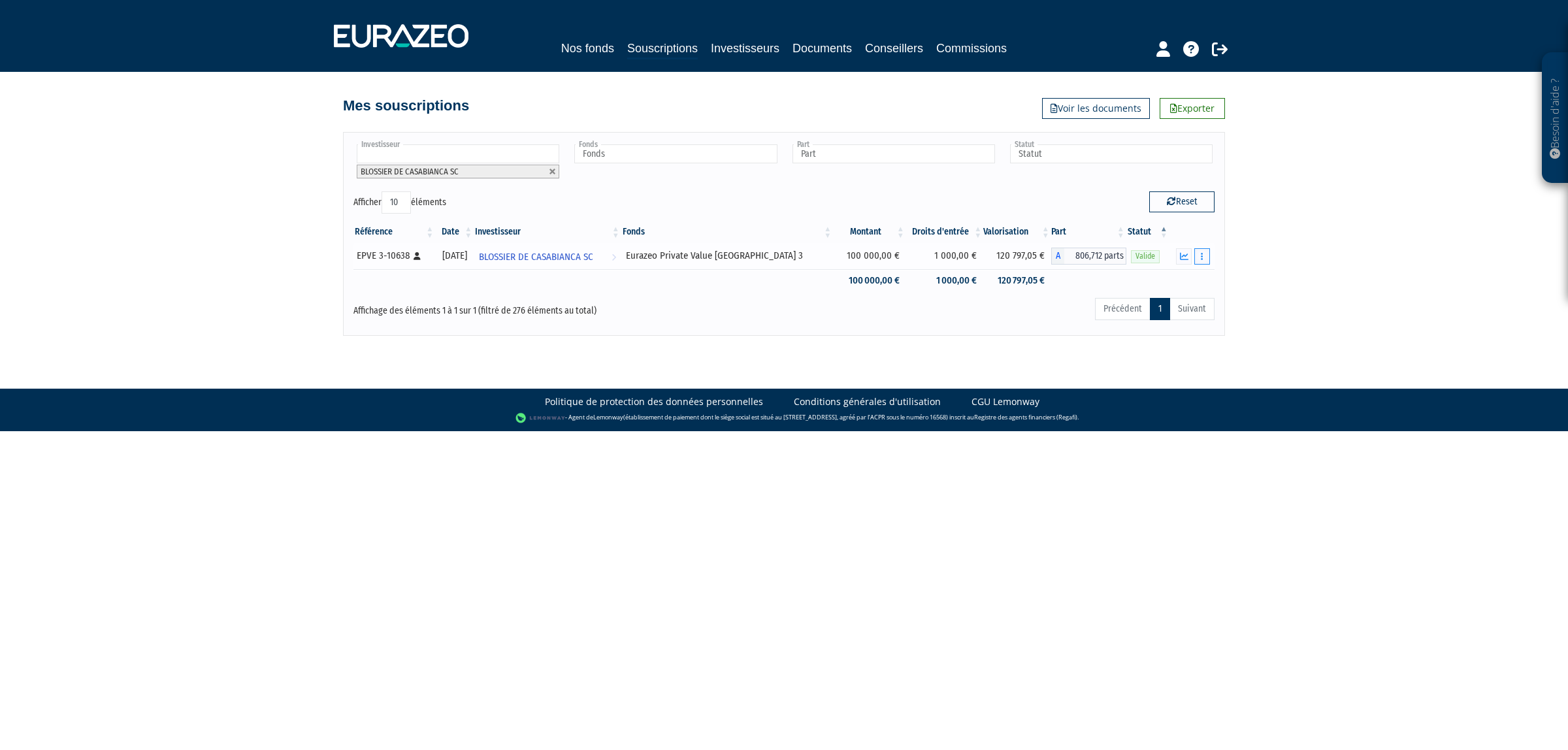
click at [1116, 259] on button "button" at bounding box center [1202, 256] width 15 height 16
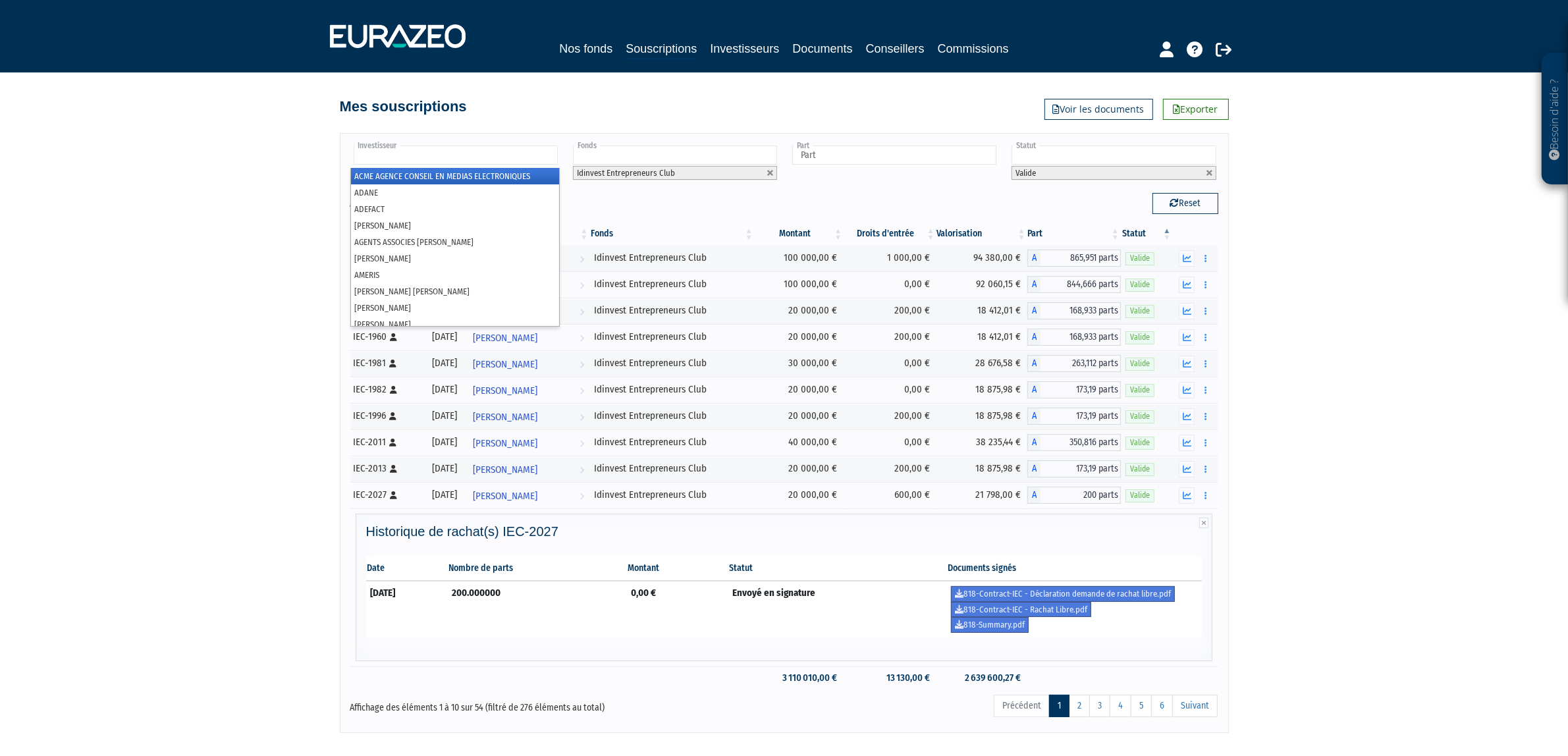
click at [440, 162] on input "text" at bounding box center [456, 155] width 204 height 19
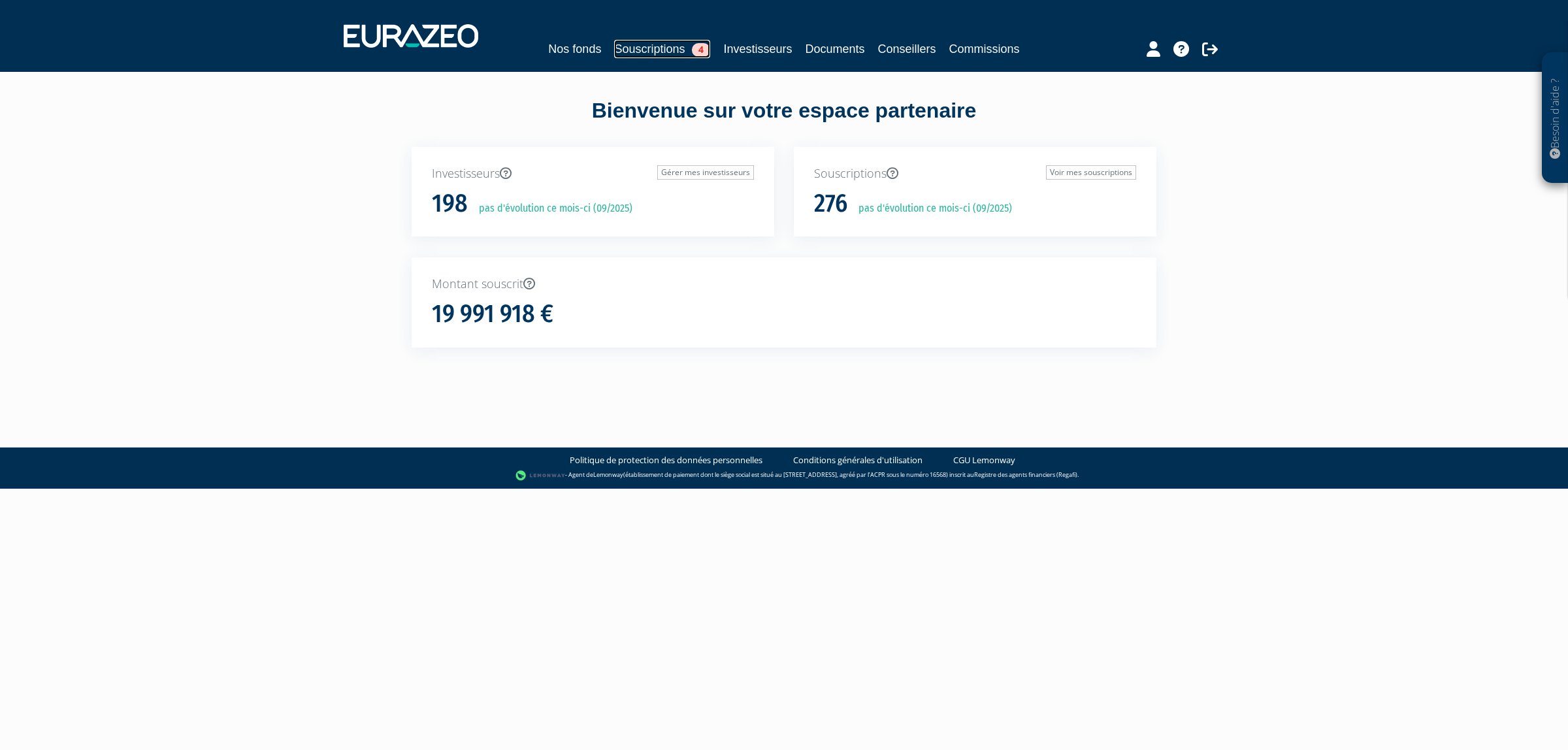
click at [632, 42] on link "Souscriptions 4" at bounding box center [662, 49] width 96 height 18
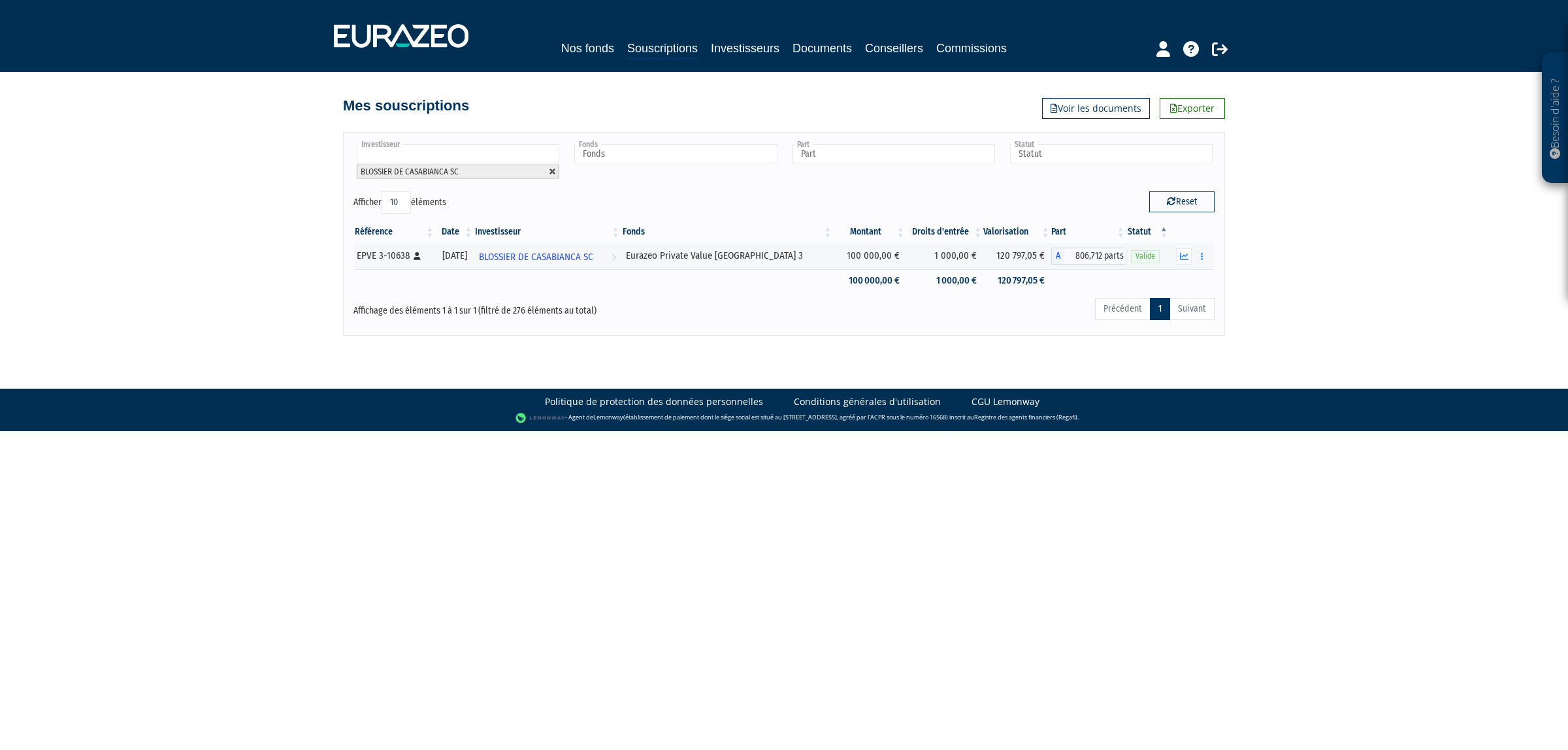
click at [551, 174] on link at bounding box center [552, 172] width 8 height 8
type input "Investisseur"
